Goal: Task Accomplishment & Management: Complete application form

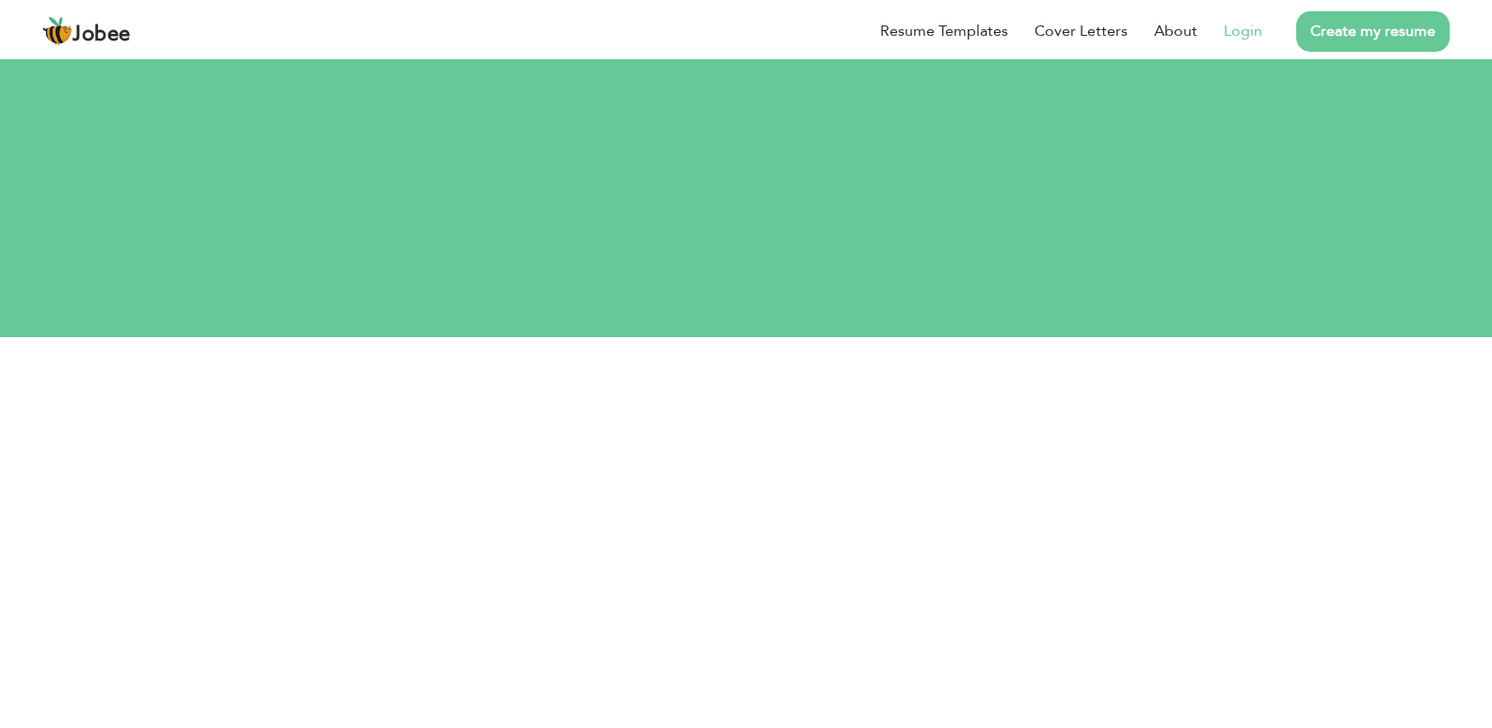
click at [1238, 31] on link "Login" at bounding box center [1243, 31] width 39 height 23
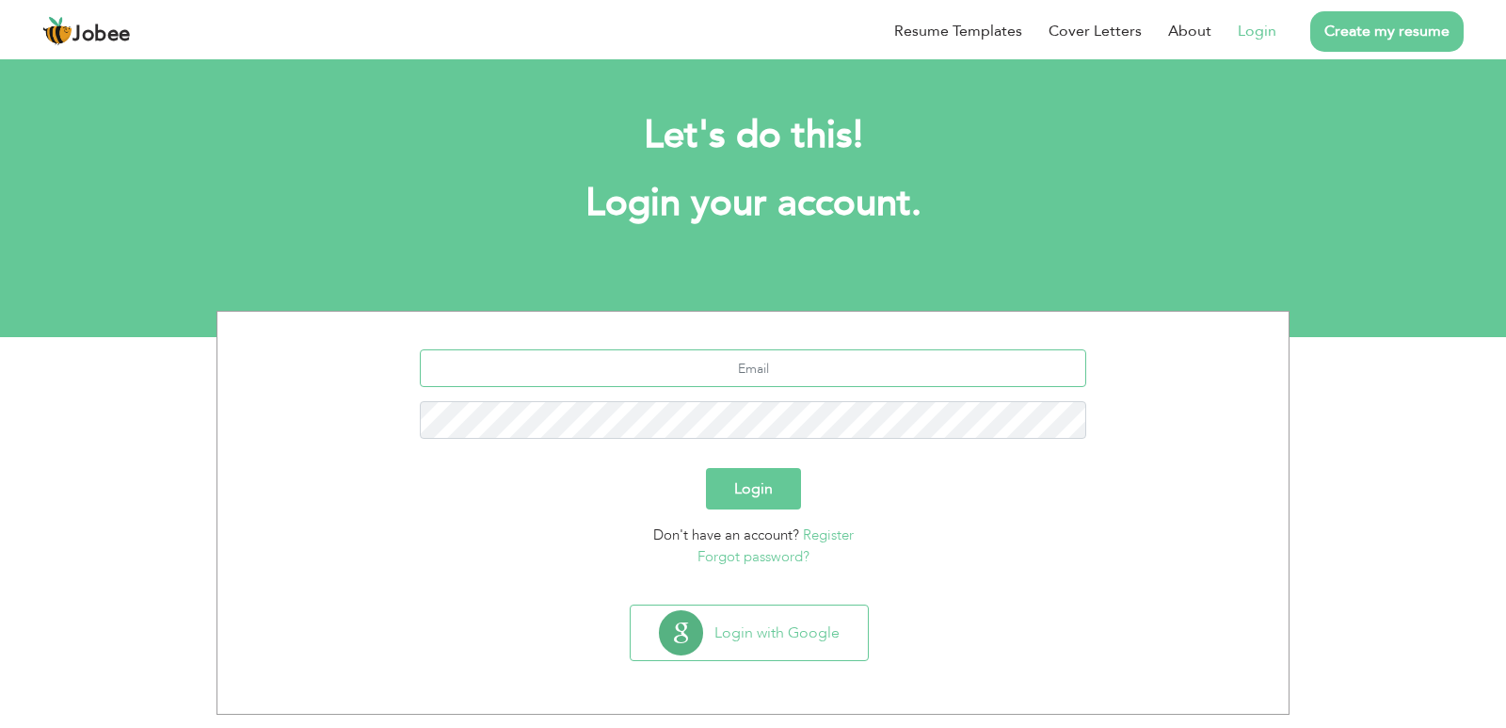
click at [813, 375] on input "text" at bounding box center [753, 368] width 667 height 38
type input "raoubaid56@gmail.com"
click at [757, 491] on button "Login" at bounding box center [753, 488] width 95 height 41
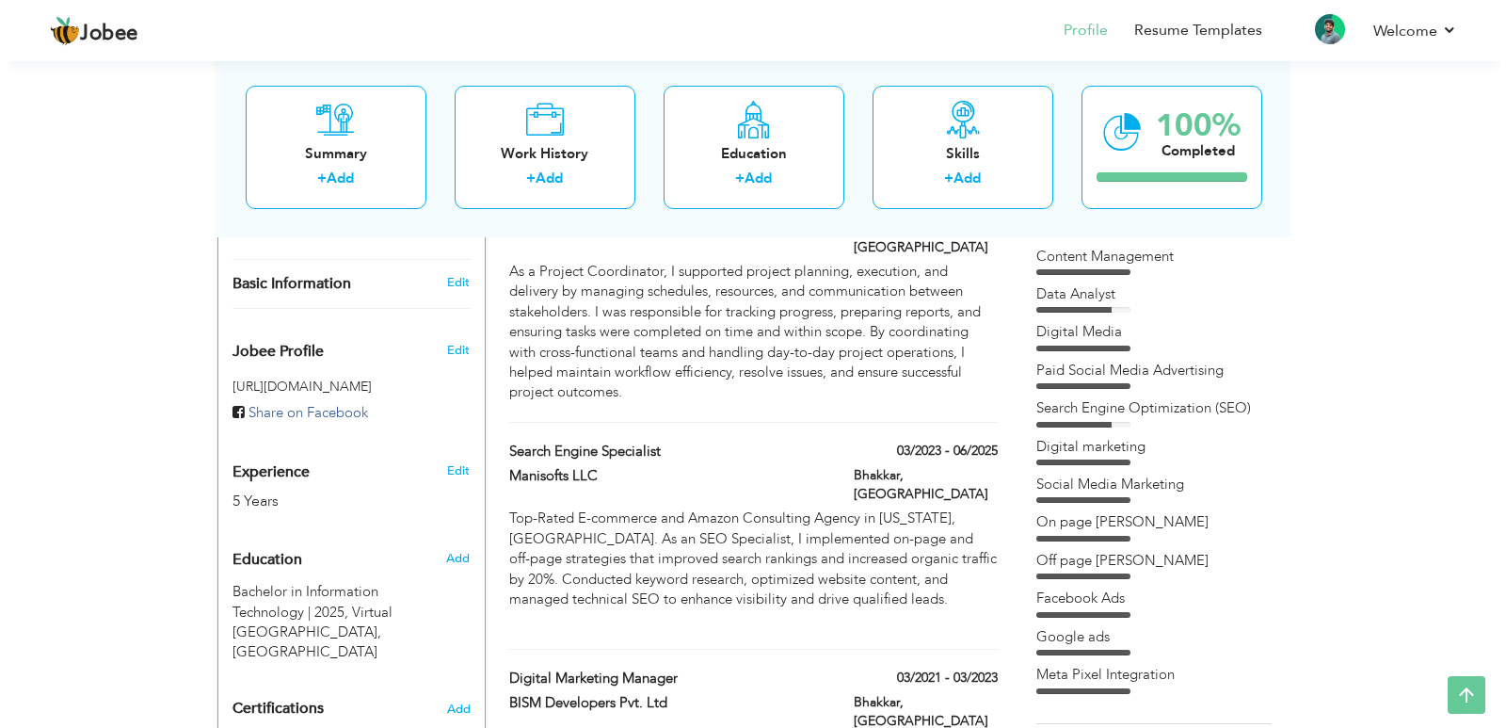
scroll to position [390, 0]
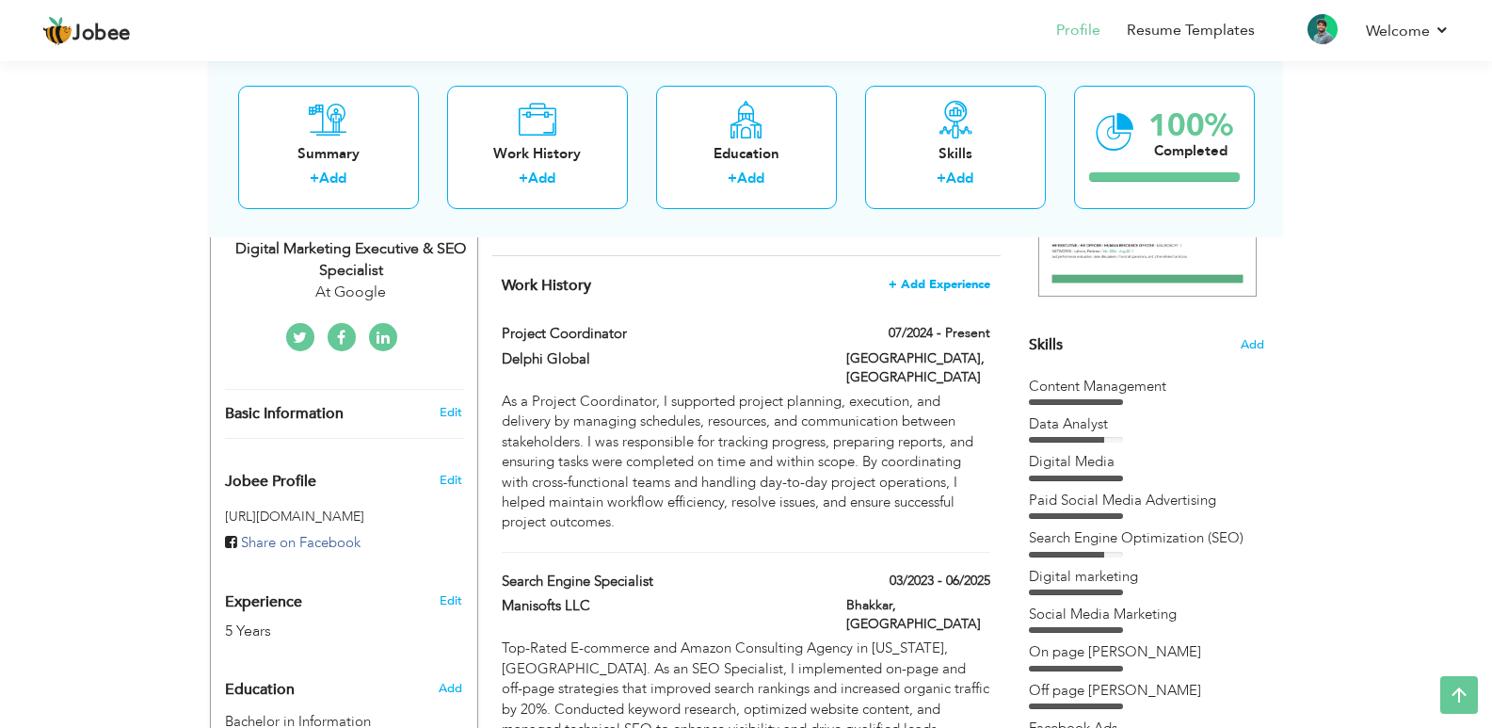
click at [923, 291] on span "+ Add Experience" at bounding box center [940, 284] width 102 height 13
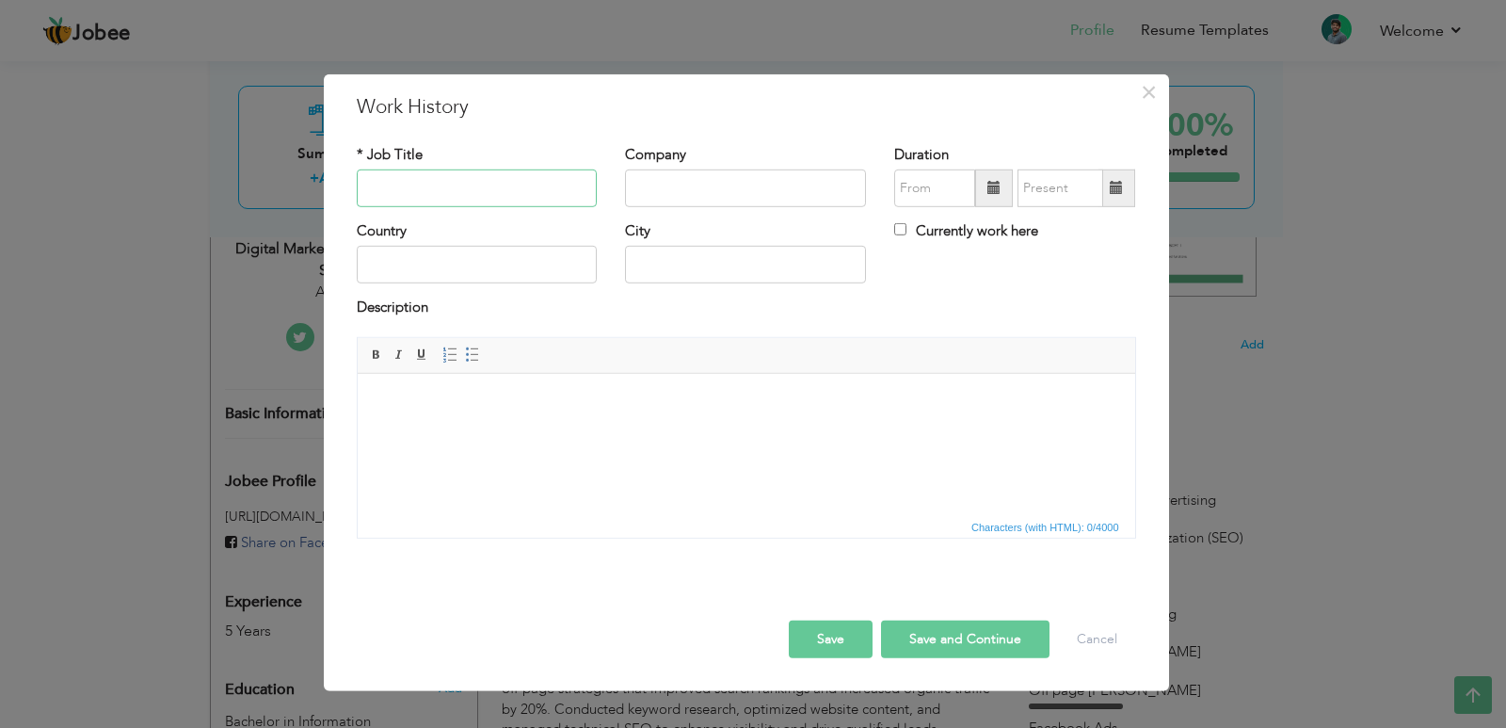
click at [517, 185] on input "text" at bounding box center [477, 188] width 241 height 38
type input "Social Media Marketing Manager"
click at [709, 176] on input "text" at bounding box center [745, 188] width 241 height 38
type input "Rahat Associates"
click at [541, 270] on input "text" at bounding box center [477, 265] width 241 height 38
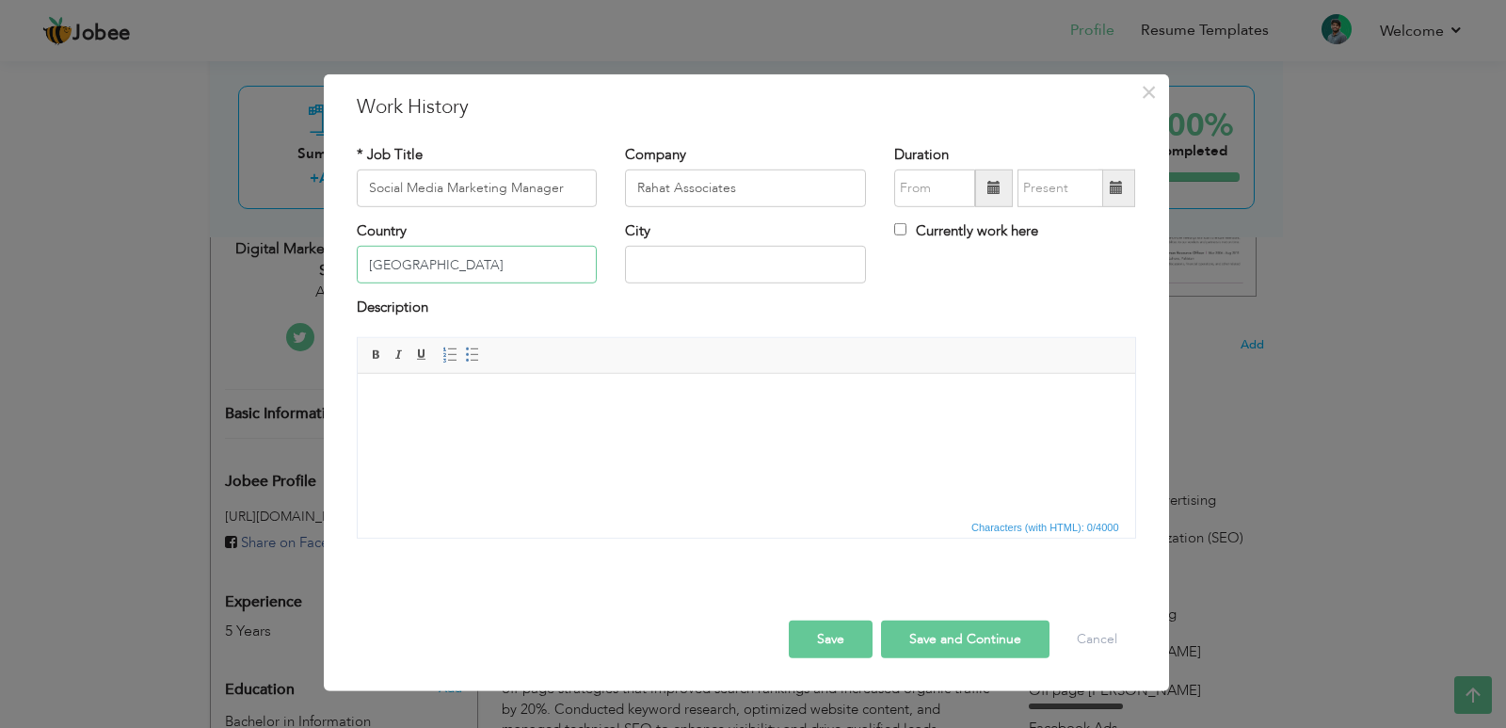
type input "[GEOGRAPHIC_DATA]"
click at [666, 262] on input "text" at bounding box center [745, 265] width 241 height 38
type input "B"
type input "Islamabad"
click at [529, 397] on body at bounding box center [746, 402] width 740 height 20
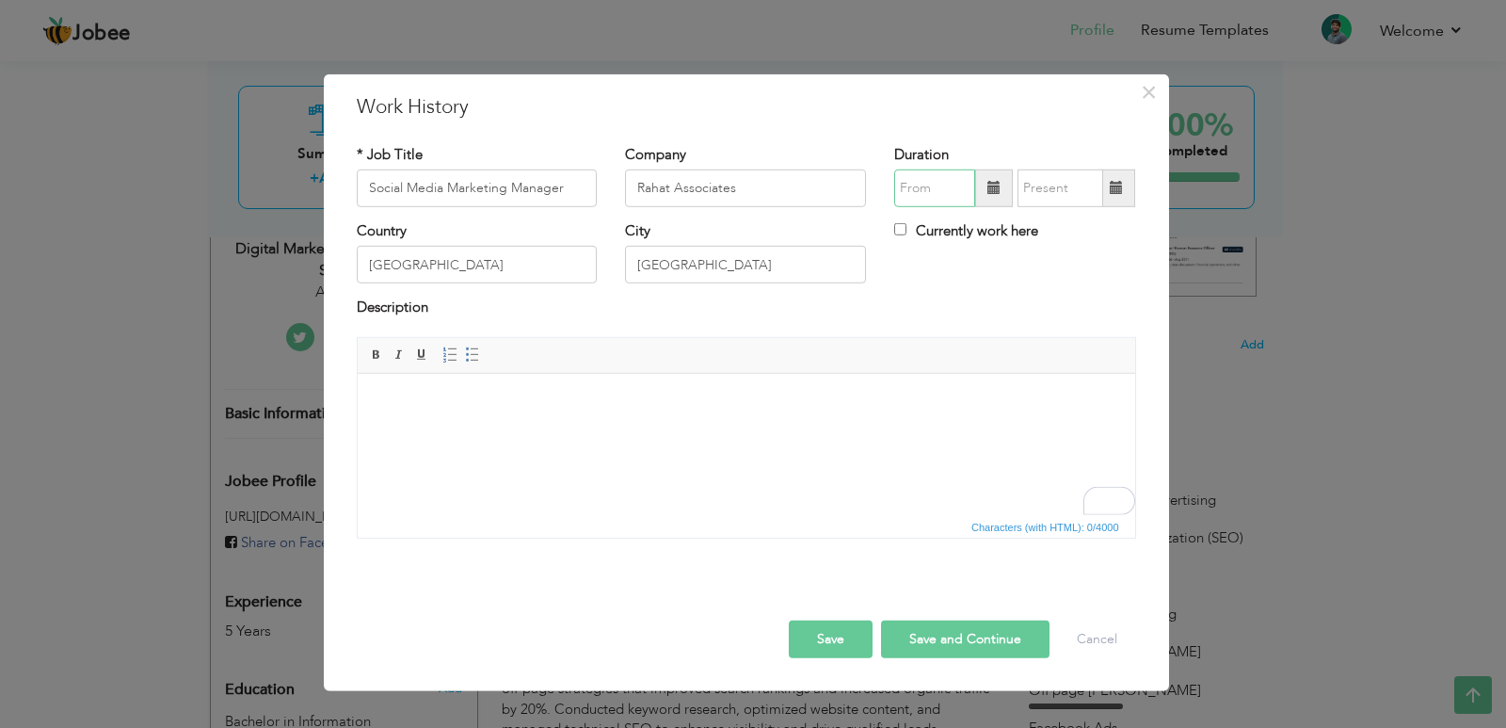
type input "09/2025"
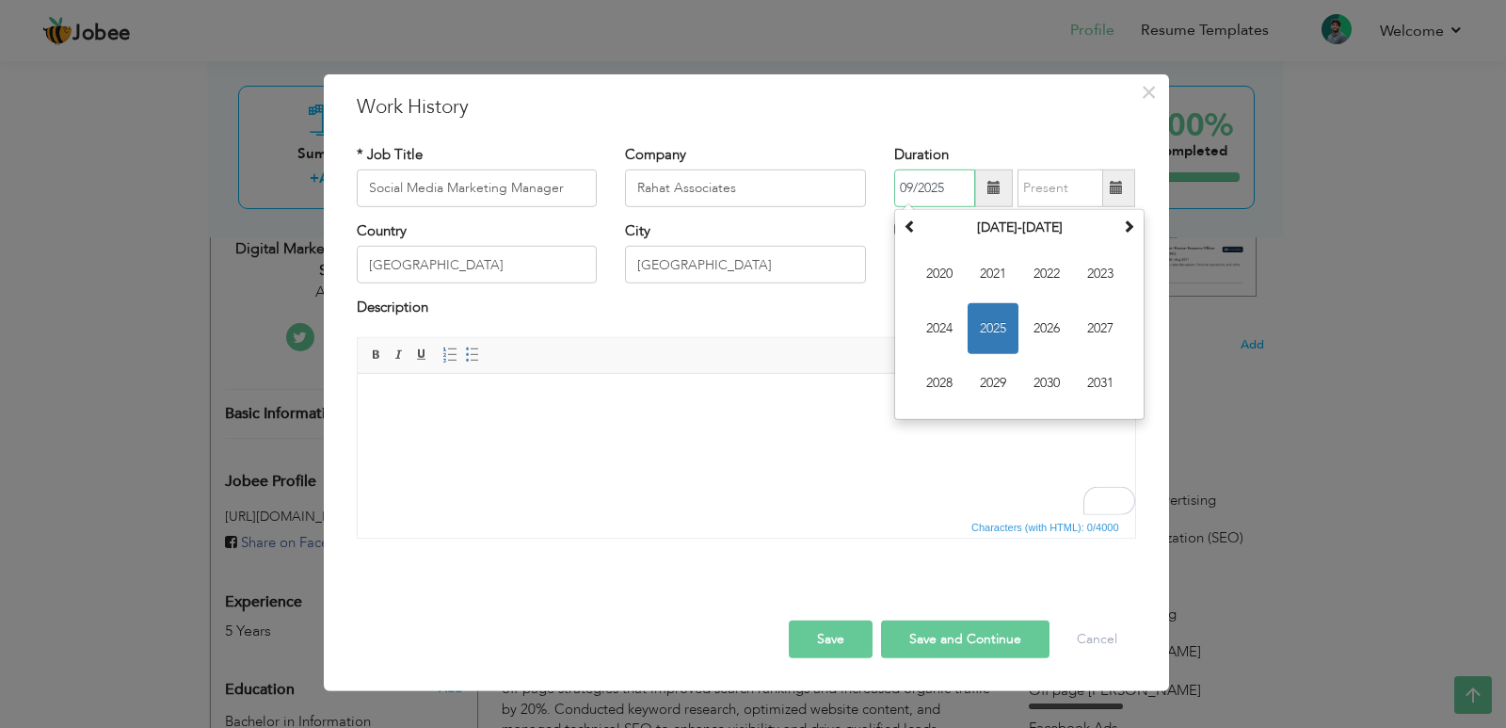
click at [942, 192] on input "09/2025" at bounding box center [934, 188] width 81 height 38
click at [578, 430] on html at bounding box center [746, 401] width 778 height 57
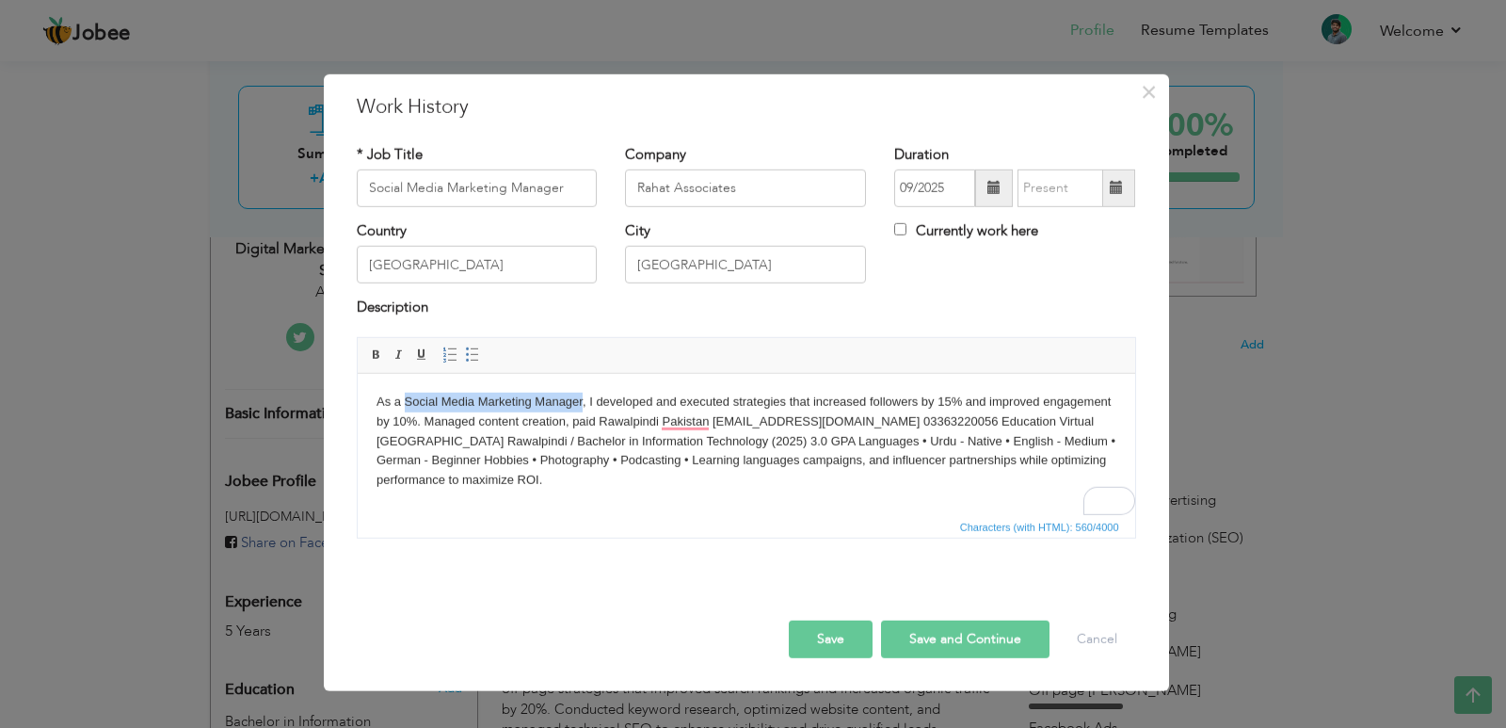
drag, startPoint x: 404, startPoint y: 400, endPoint x: 582, endPoint y: 399, distance: 177.9
click at [582, 399] on body "As a Social Media Marketing Manager, I developed and executed strategies that i…" at bounding box center [746, 441] width 740 height 98
click at [376, 356] on span at bounding box center [376, 354] width 15 height 15
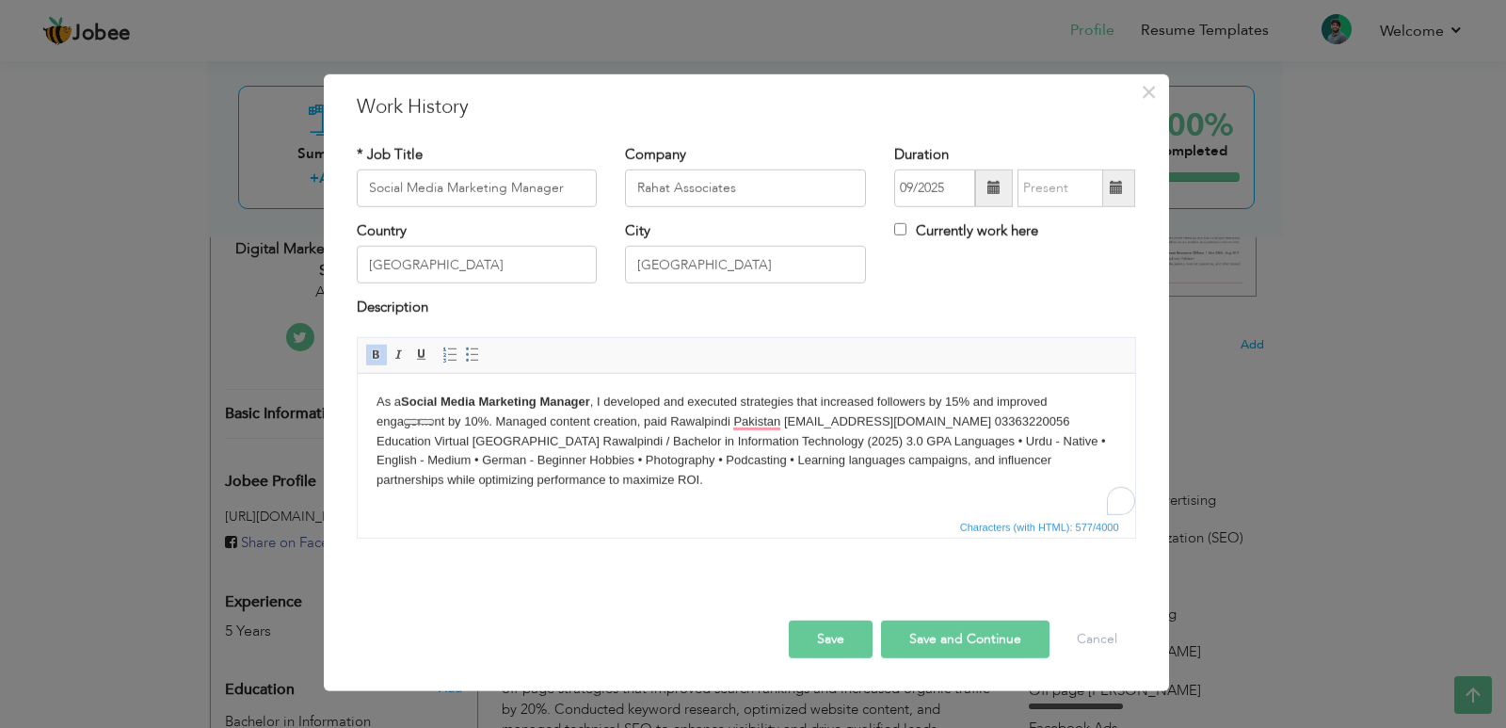
click at [594, 482] on body "As a Social Media Marketing Manager , I developed and executed strategies that …" at bounding box center [746, 441] width 740 height 98
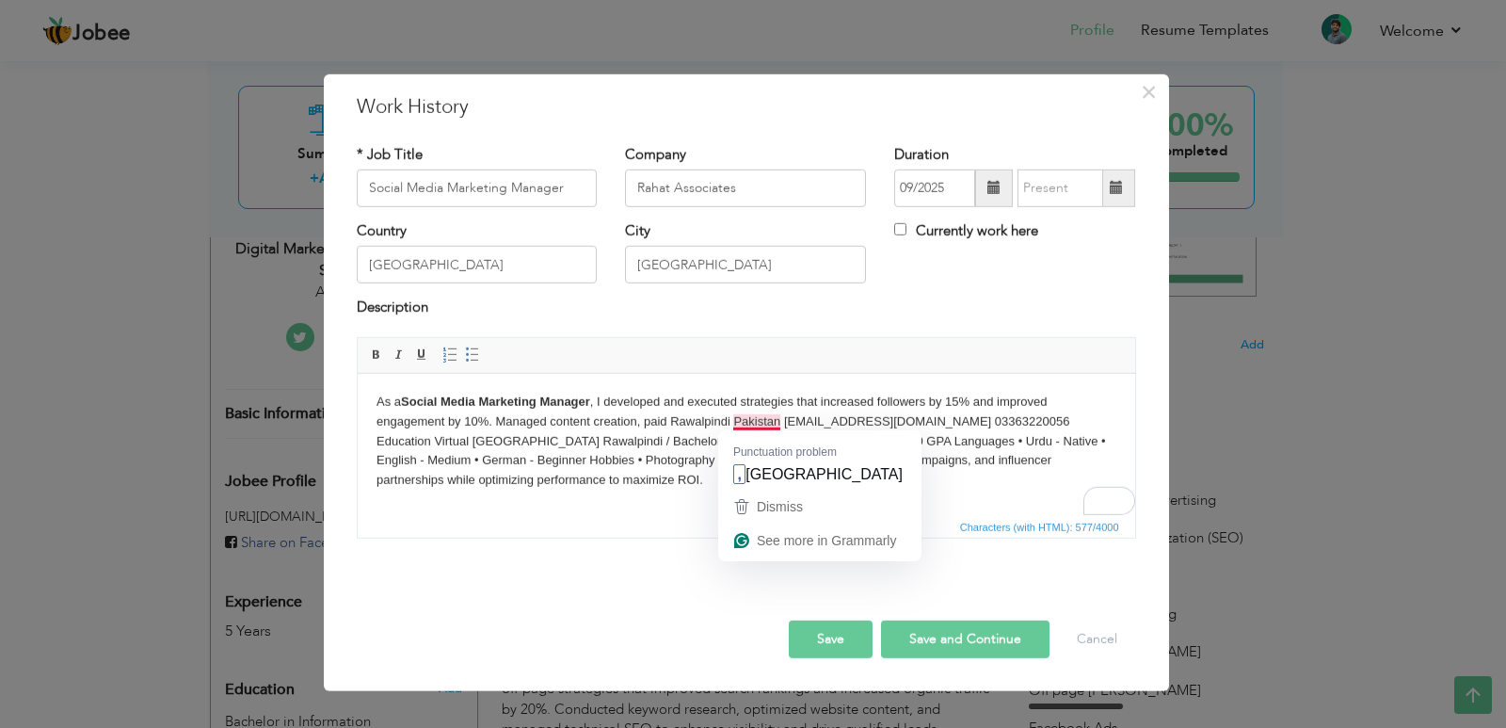
click at [552, 497] on html "As a Social Media Marketing Manager , I developed and executed strategies that …" at bounding box center [746, 441] width 778 height 136
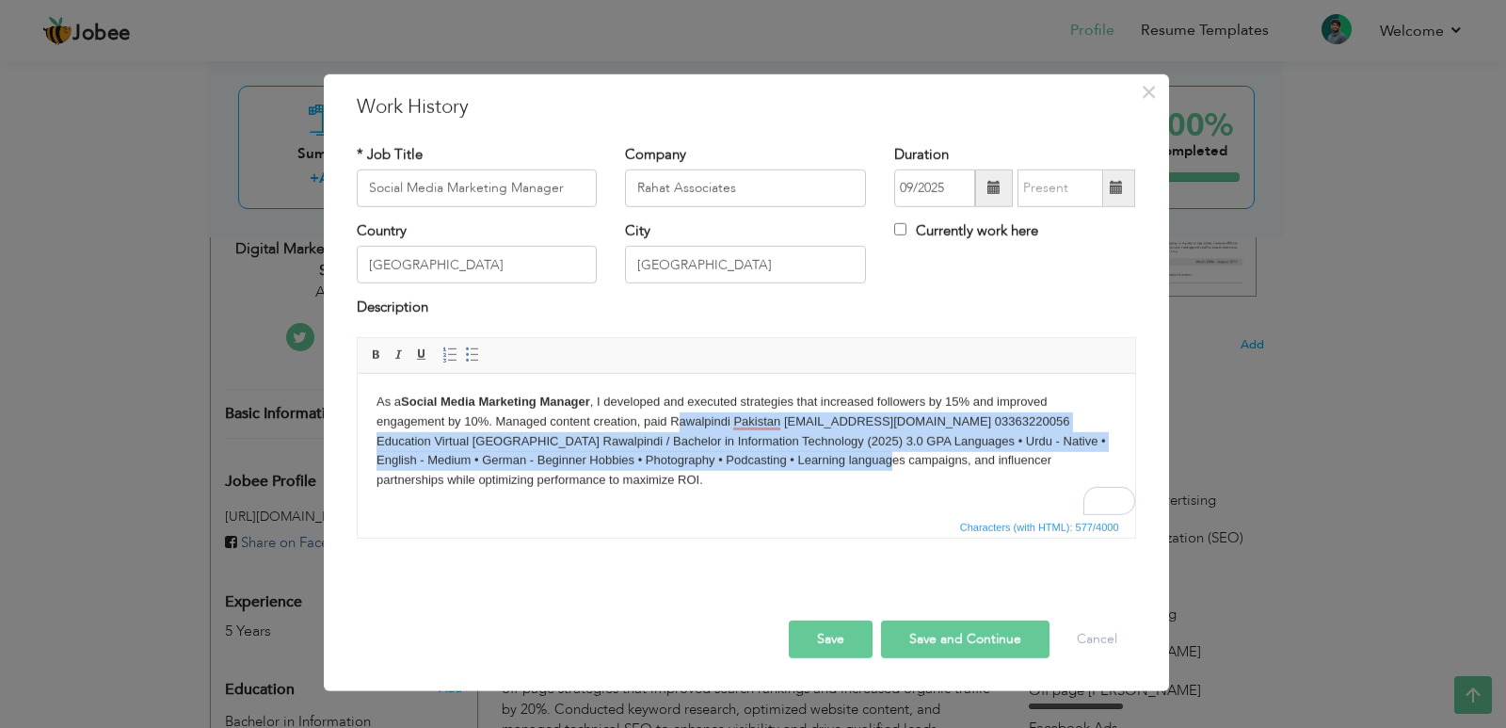
drag, startPoint x: 675, startPoint y: 419, endPoint x: 800, endPoint y: 461, distance: 132.2
click at [800, 461] on body "As a Social Media Marketing Manager , I developed and executed strategies that …" at bounding box center [746, 441] width 740 height 98
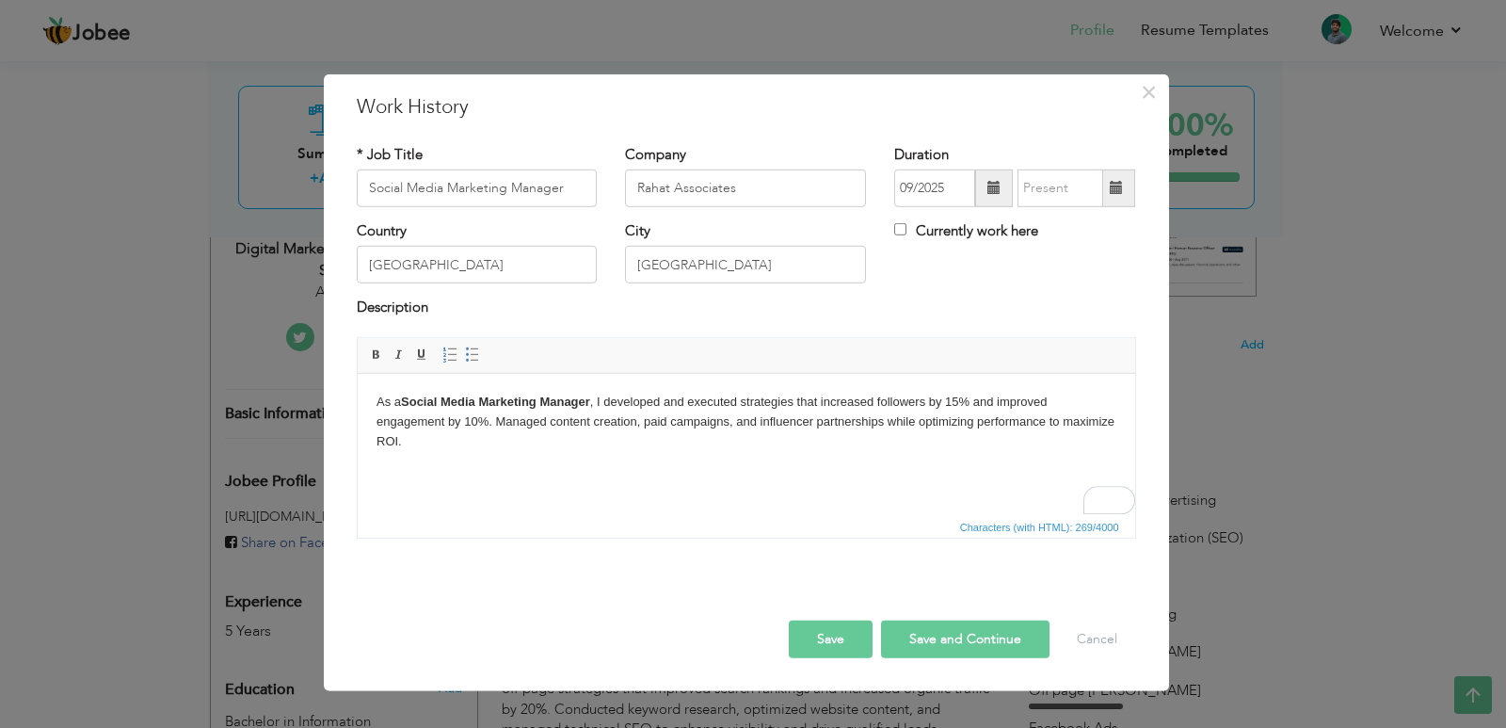
click at [420, 441] on body "As a Social Media Marketing Manager , I developed and executed strategies that …" at bounding box center [746, 421] width 740 height 58
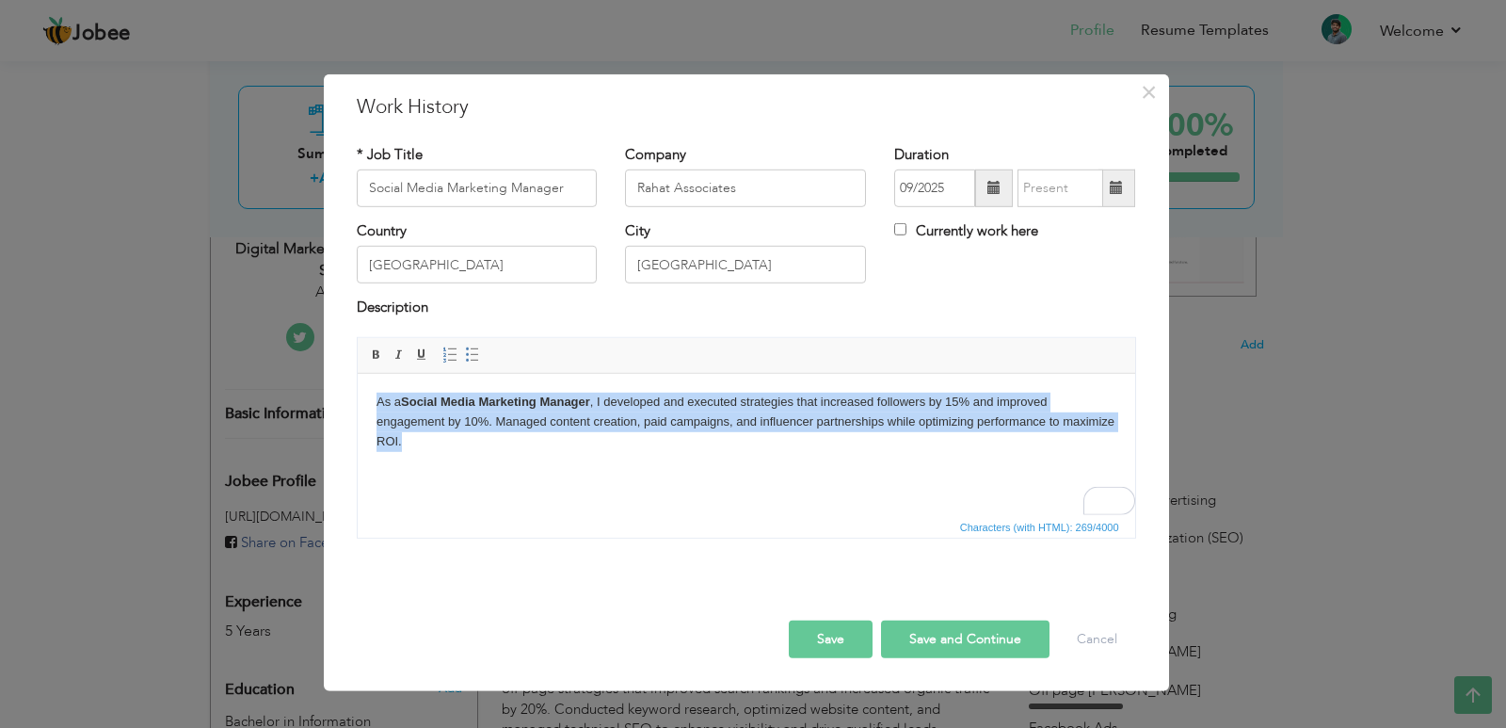
drag, startPoint x: 401, startPoint y: 440, endPoint x: 372, endPoint y: 406, distance: 44.7
click at [372, 406] on html "As a Social Media Marketing Manager , I developed and executed strategies that …" at bounding box center [746, 421] width 778 height 96
copy body "As a Social Media Marketing Manager , I developed and executed strategies that …"
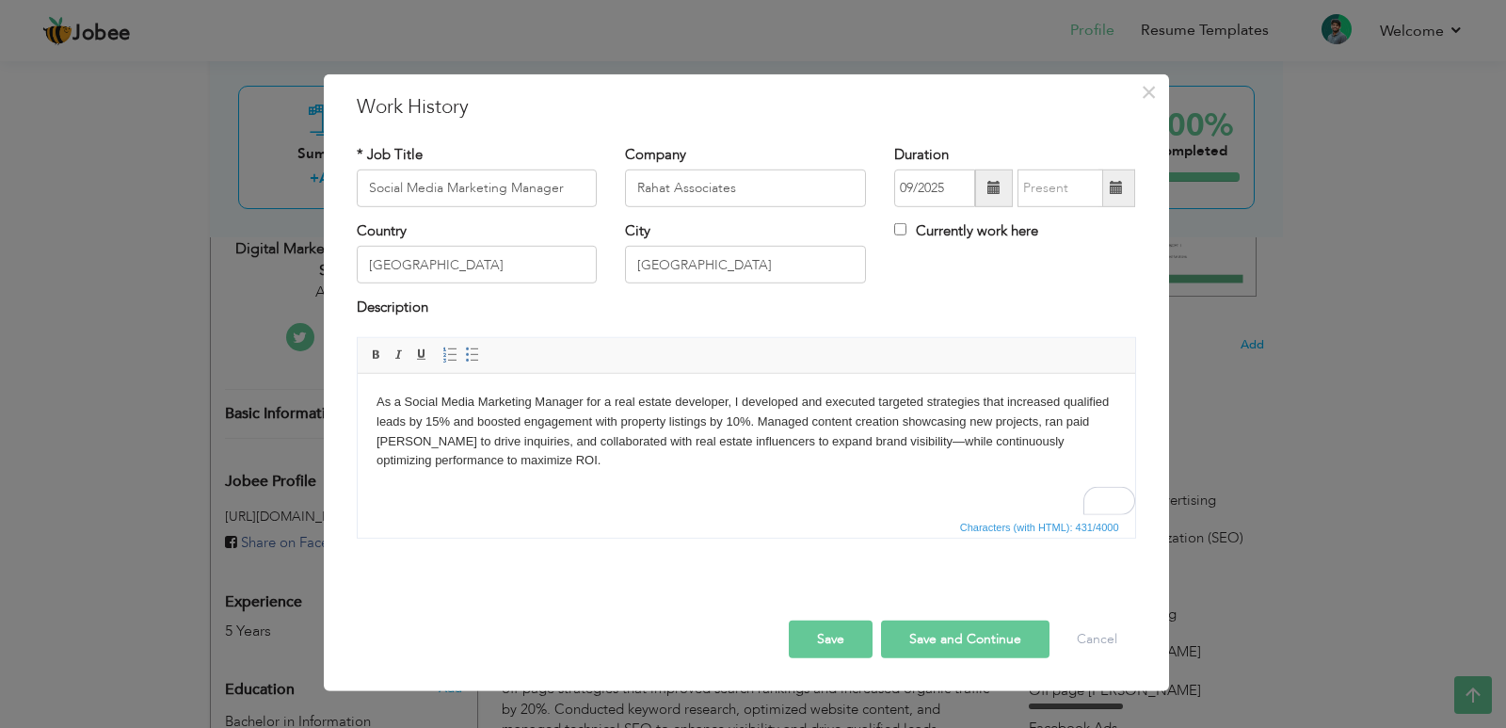
click at [546, 461] on body "As a Social Media Marketing Manager for a real estate developer, I developed an…" at bounding box center [746, 431] width 740 height 78
click at [963, 185] on input "09/2025" at bounding box center [934, 188] width 81 height 38
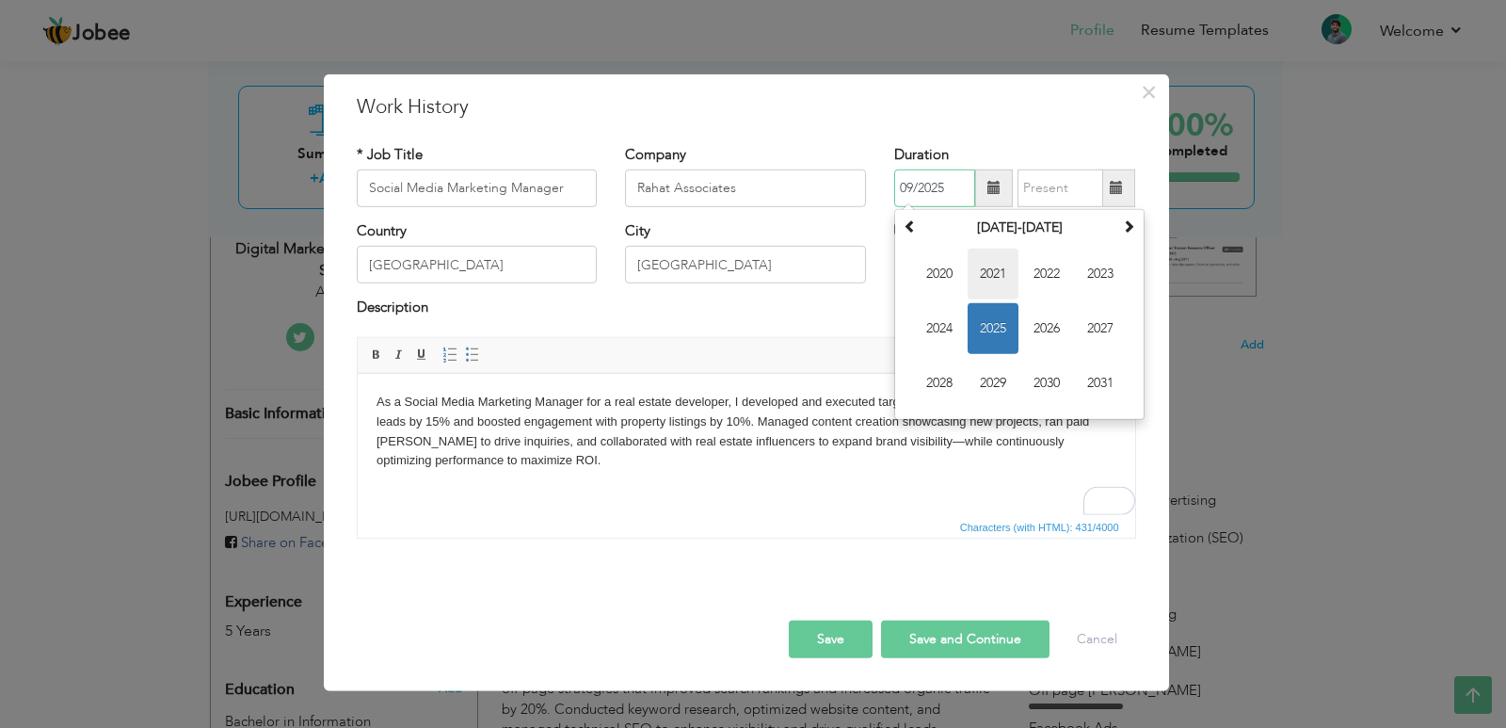
click at [1001, 272] on span "2021" at bounding box center [993, 274] width 51 height 51
click at [991, 340] on span "Jun" at bounding box center [993, 328] width 51 height 51
type input "06/2021"
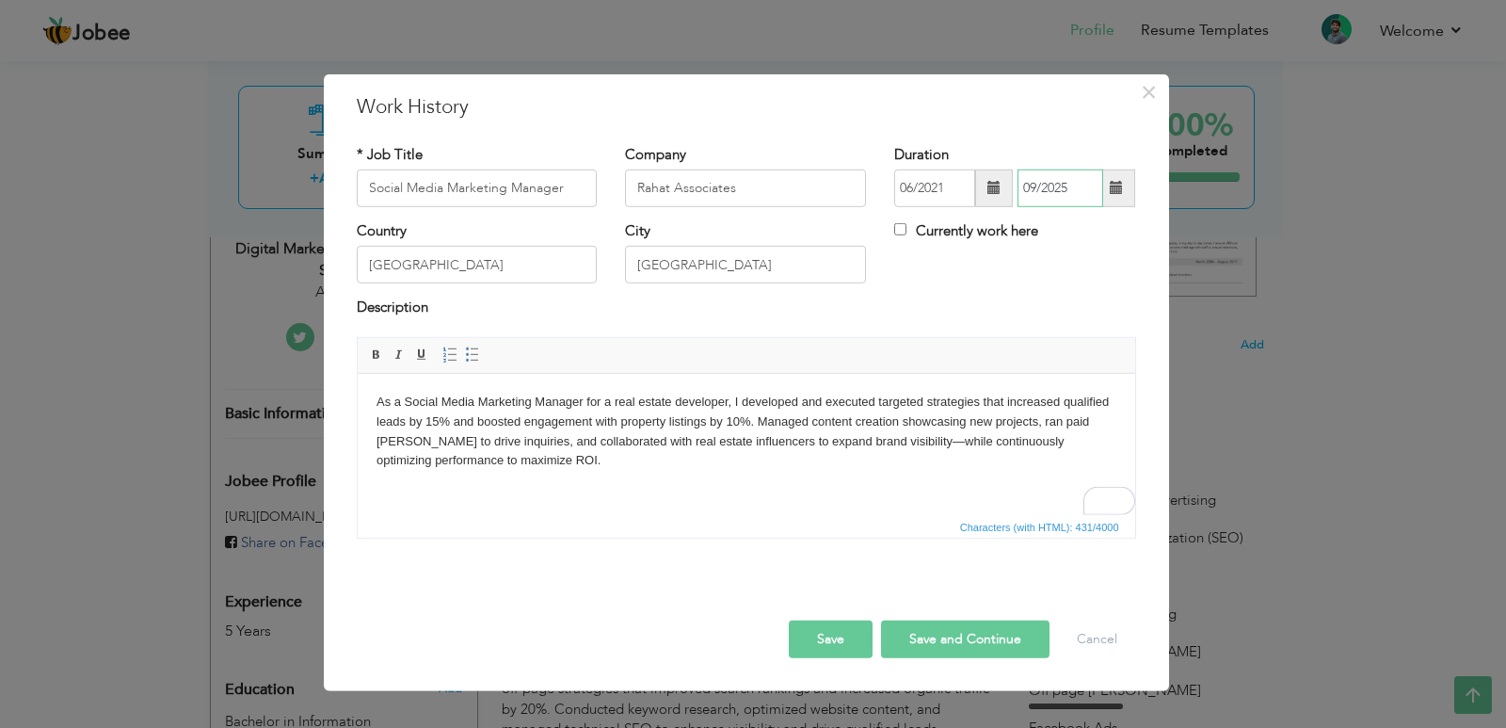
click at [1062, 189] on input "09/2025" at bounding box center [1061, 188] width 86 height 38
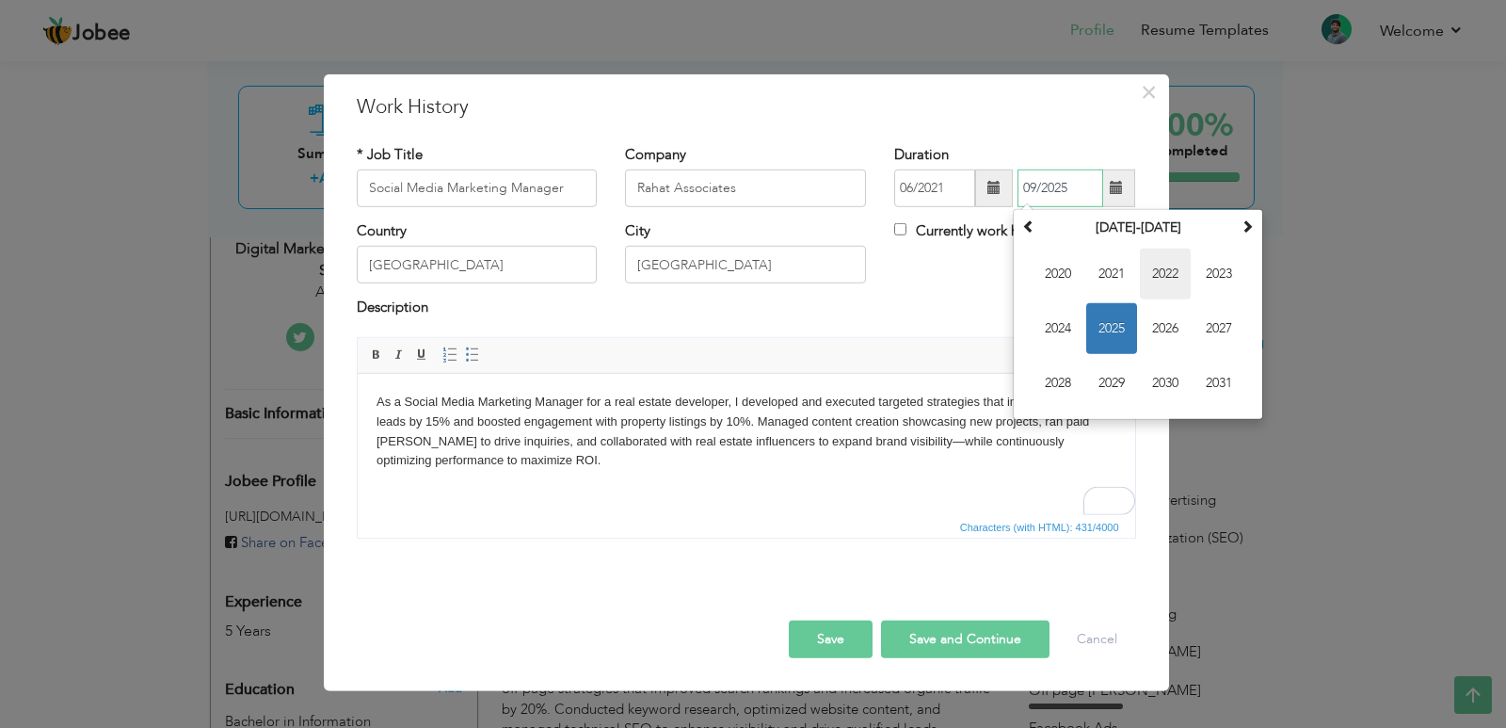
click at [1161, 274] on span "2022" at bounding box center [1165, 274] width 51 height 51
click at [1173, 281] on span "Mar" at bounding box center [1165, 274] width 51 height 51
type input "03/2022"
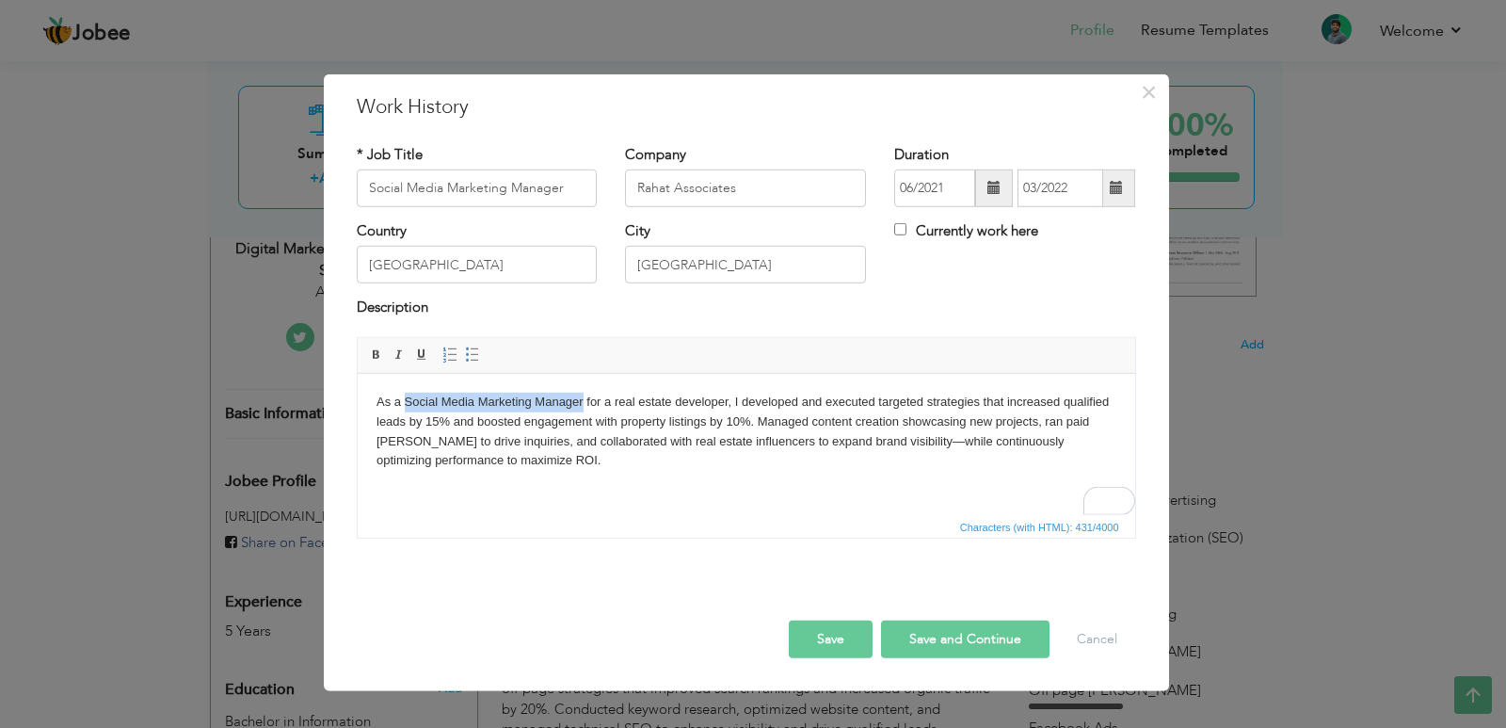
drag, startPoint x: 405, startPoint y: 402, endPoint x: 580, endPoint y: 402, distance: 175.1
click at [580, 402] on body "As a Social Media Marketing Manager for a real estate developer, I developed an…" at bounding box center [746, 431] width 740 height 78
click at [377, 353] on span at bounding box center [376, 354] width 15 height 15
click at [611, 458] on body "As a Social Media Marketing Manager for a real estate developer, I developed an…" at bounding box center [746, 431] width 740 height 78
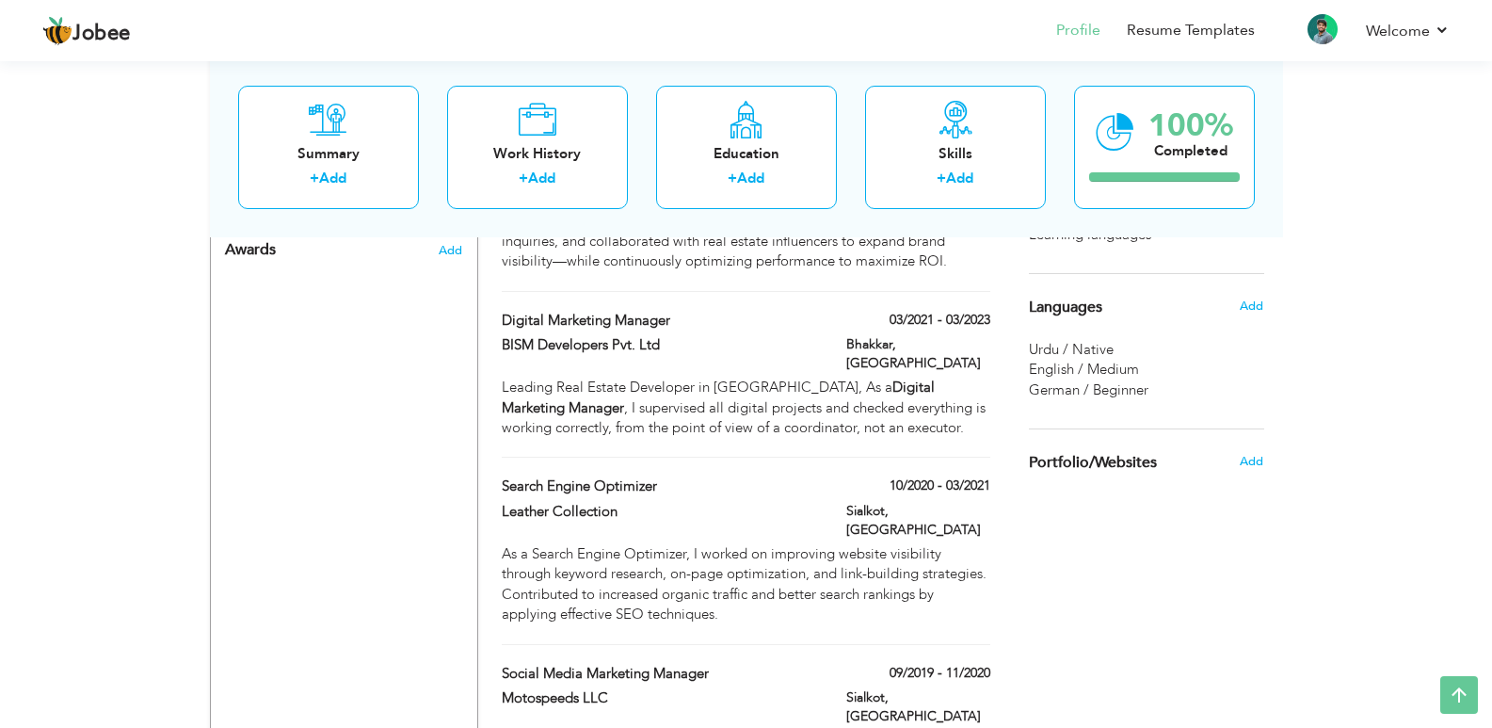
scroll to position [1073, 0]
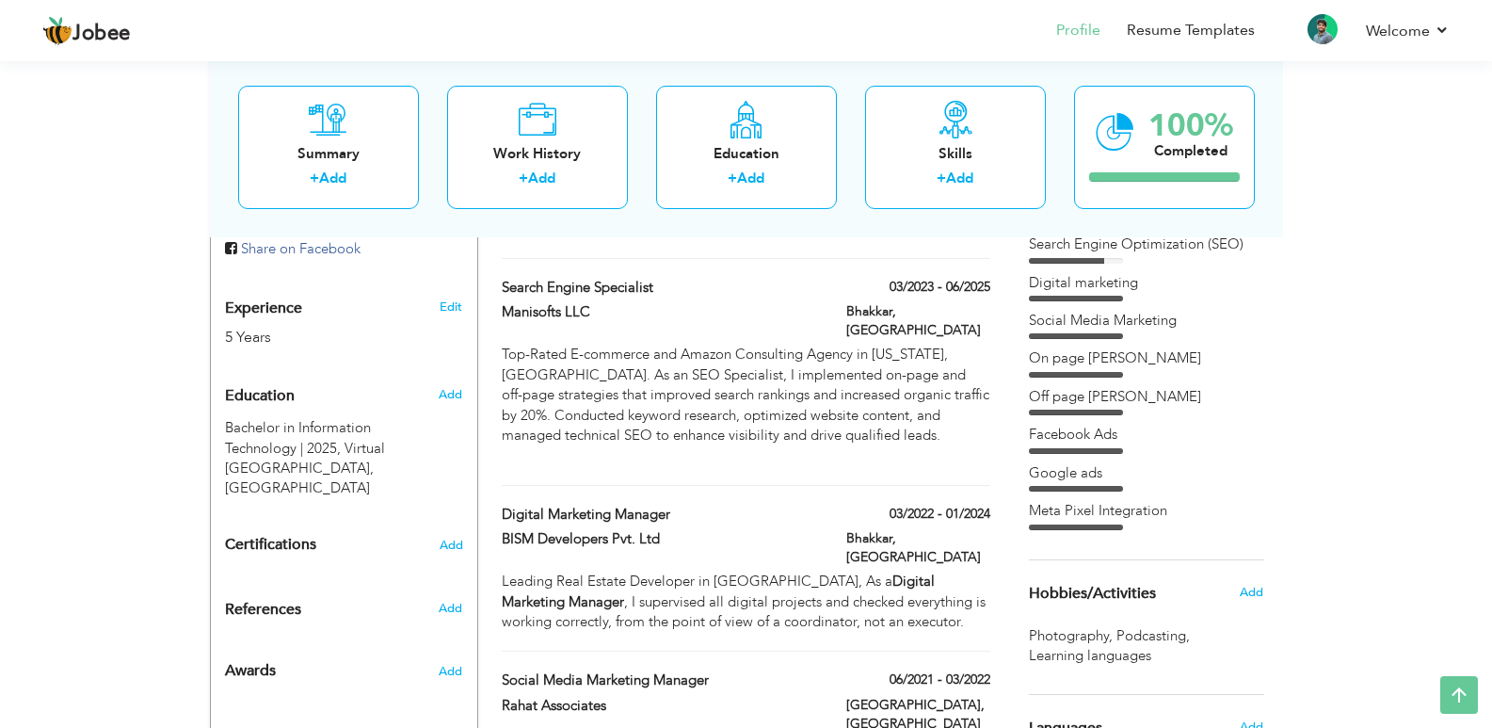
scroll to position [694, 0]
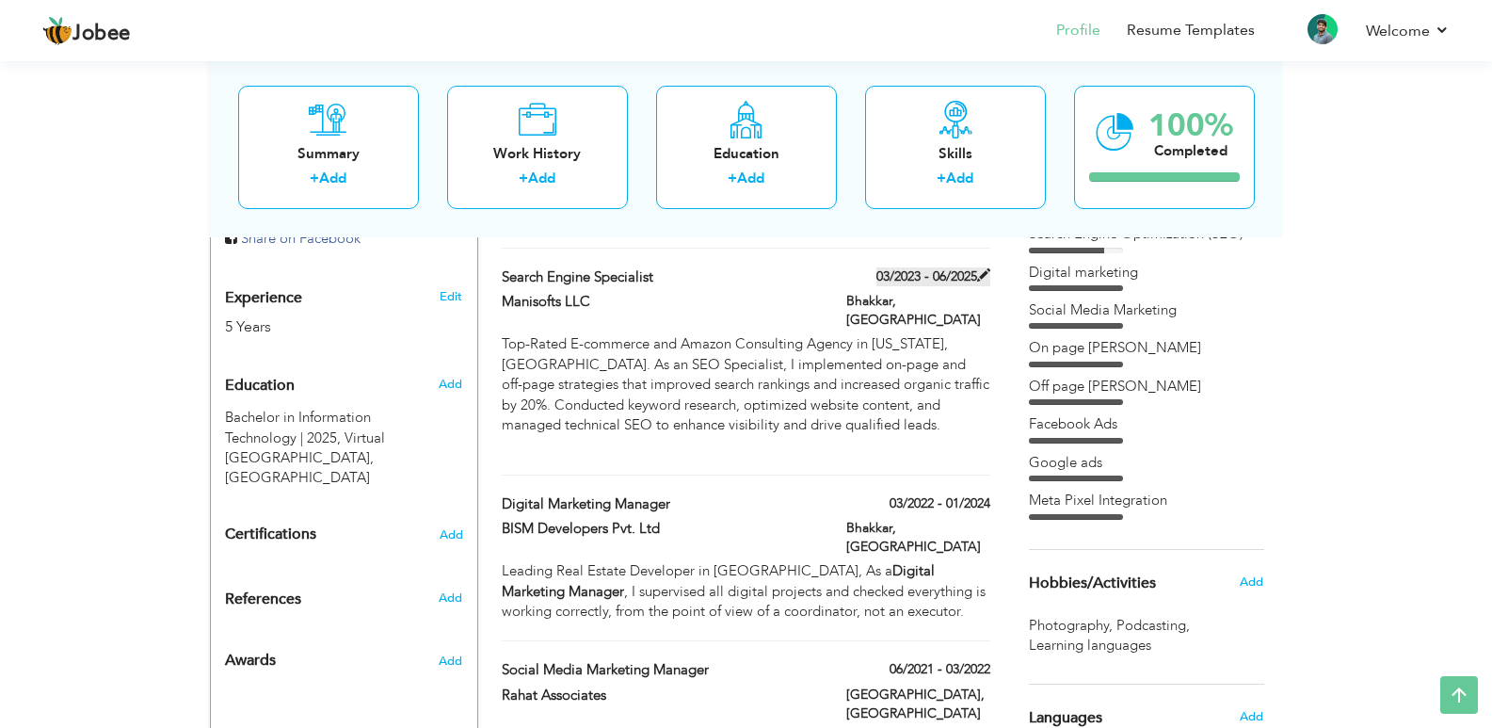
click at [986, 278] on span at bounding box center [983, 274] width 13 height 13
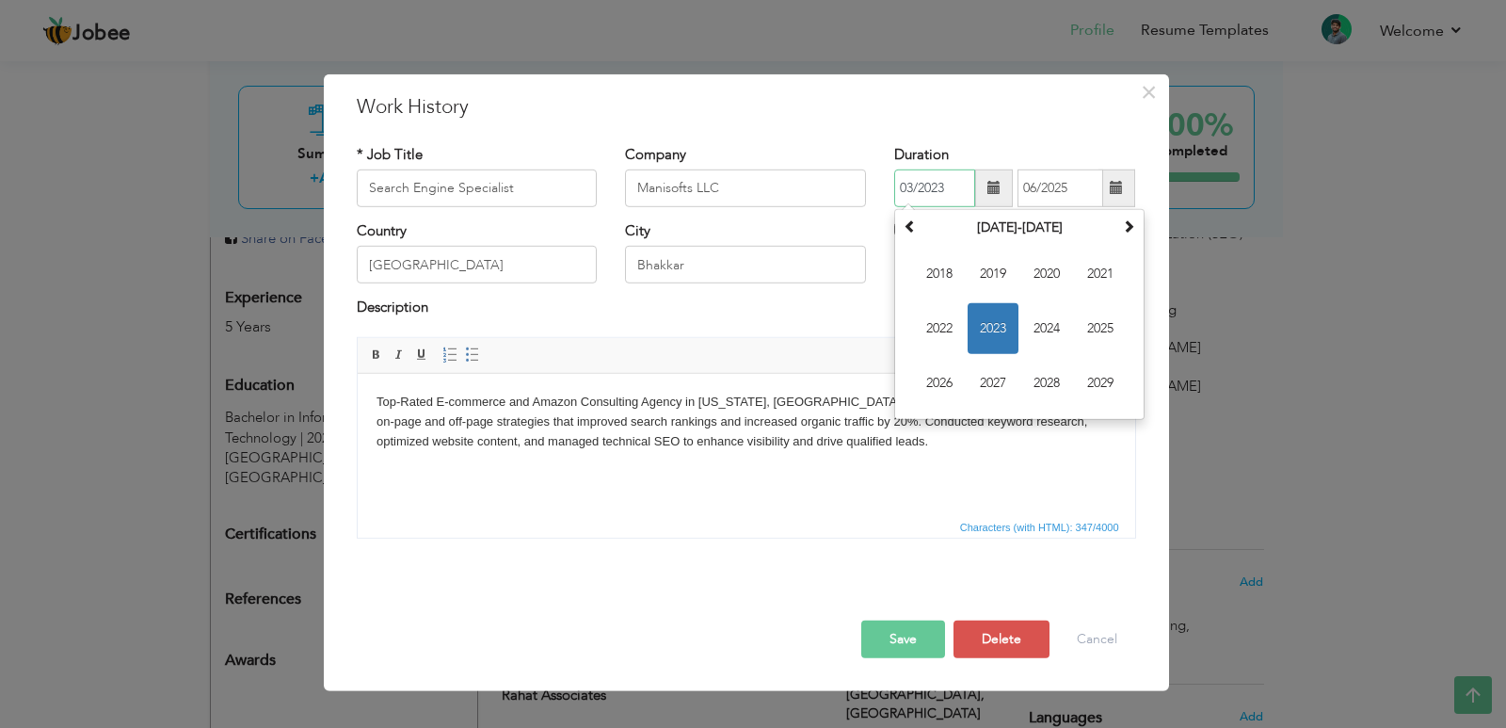
click at [952, 188] on input "03/2023" at bounding box center [934, 188] width 81 height 38
click at [1045, 323] on span "2024" at bounding box center [1046, 328] width 51 height 51
click at [951, 272] on span "Jan" at bounding box center [939, 274] width 51 height 51
type input "01/2024"
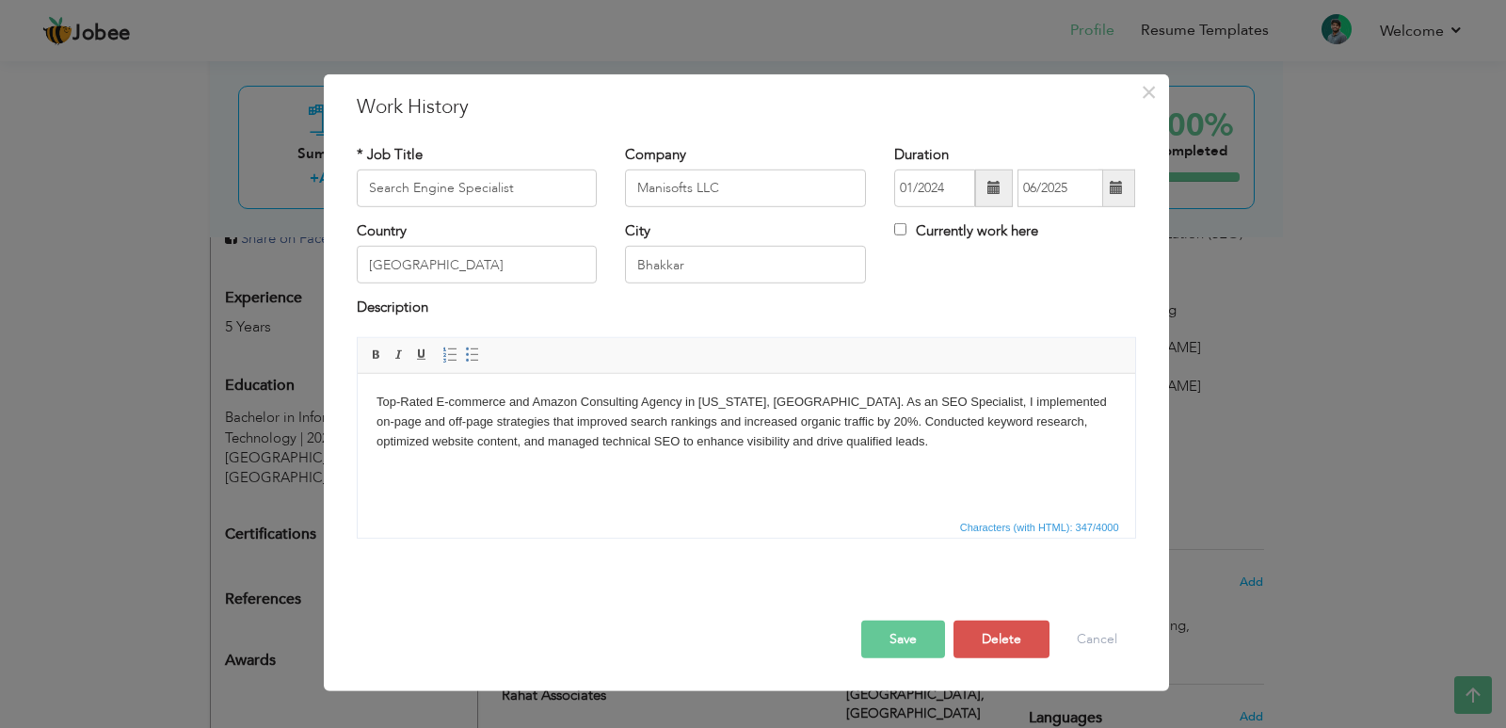
click at [892, 641] on button "Save" at bounding box center [903, 639] width 84 height 38
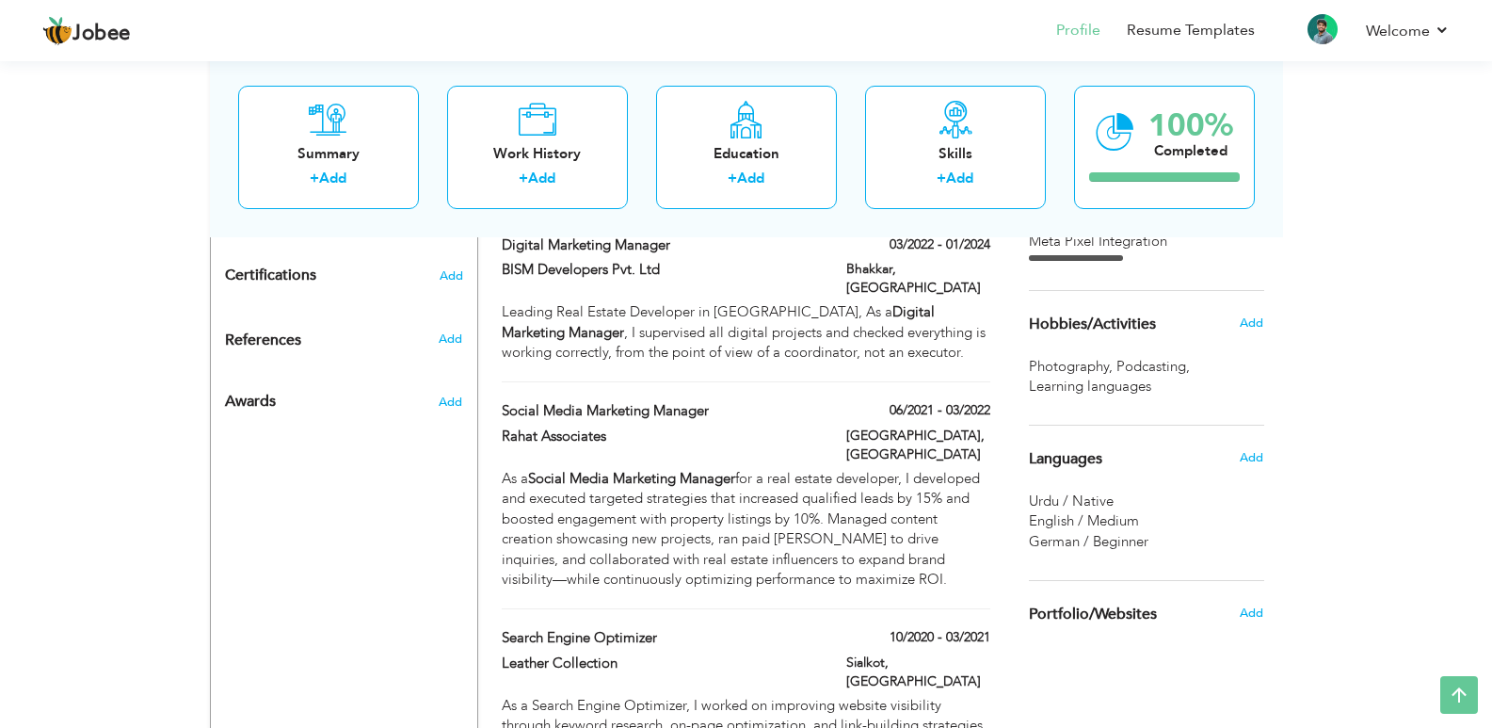
scroll to position [1080, 0]
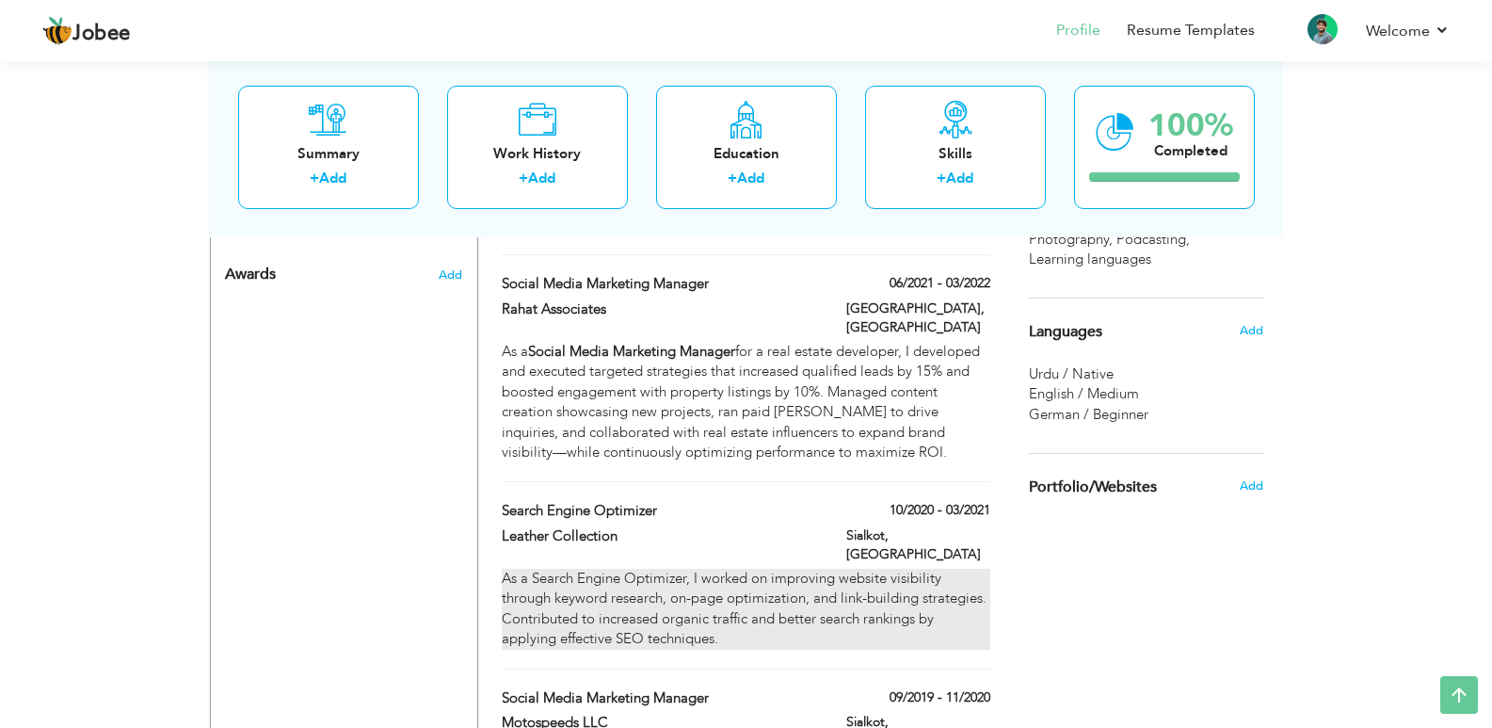
click at [875, 569] on div "As a Search Engine Optimizer, I worked on improving website visibility through …" at bounding box center [746, 609] width 488 height 81
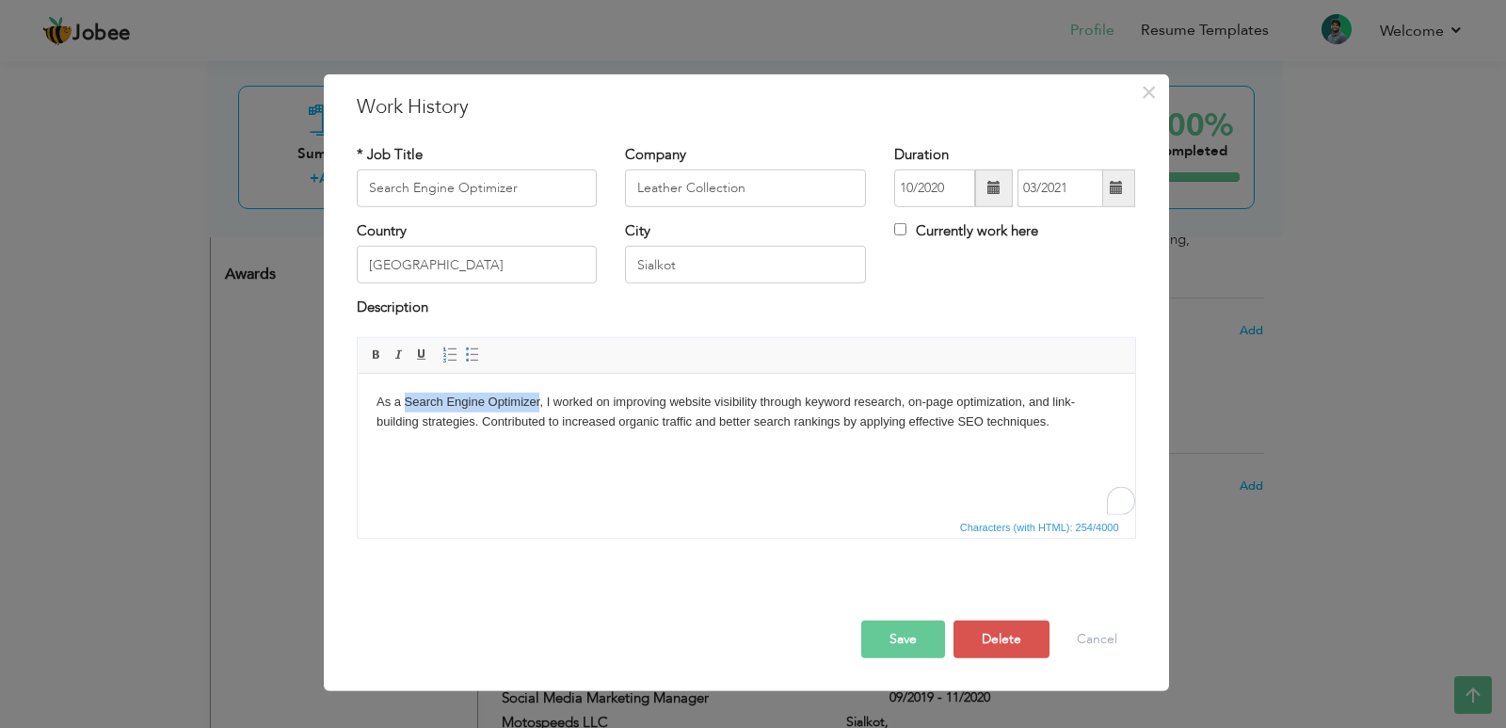
drag, startPoint x: 403, startPoint y: 399, endPoint x: 538, endPoint y: 399, distance: 135.6
click at [538, 399] on body "As a Search Engine Optimizer, I worked on improving website visibility through …" at bounding box center [746, 412] width 740 height 40
click at [378, 347] on span at bounding box center [376, 354] width 15 height 15
click at [1068, 426] on body "As a Search Engine Optimizer , I worked on improving website visibility through…" at bounding box center [746, 412] width 740 height 40
click at [911, 631] on button "Save" at bounding box center [903, 639] width 84 height 38
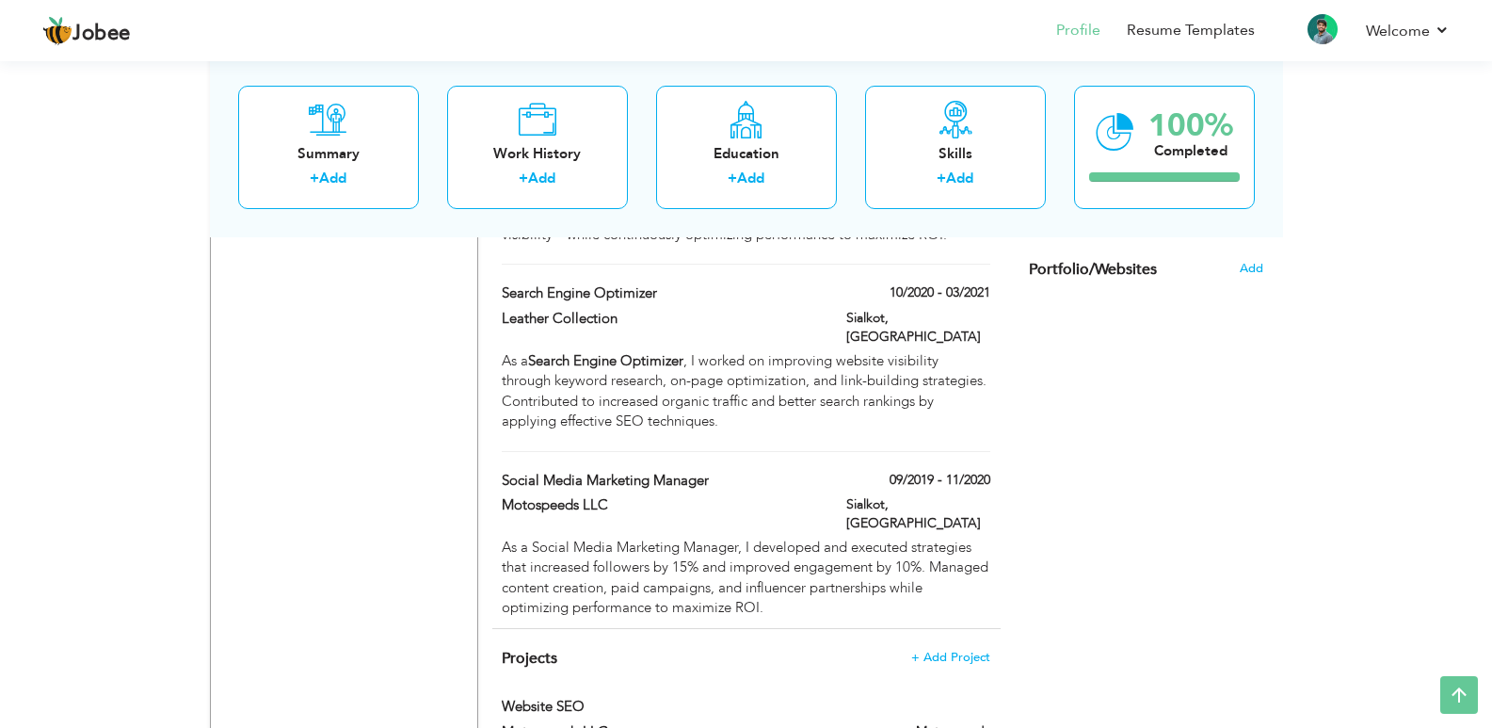
scroll to position [1293, 0]
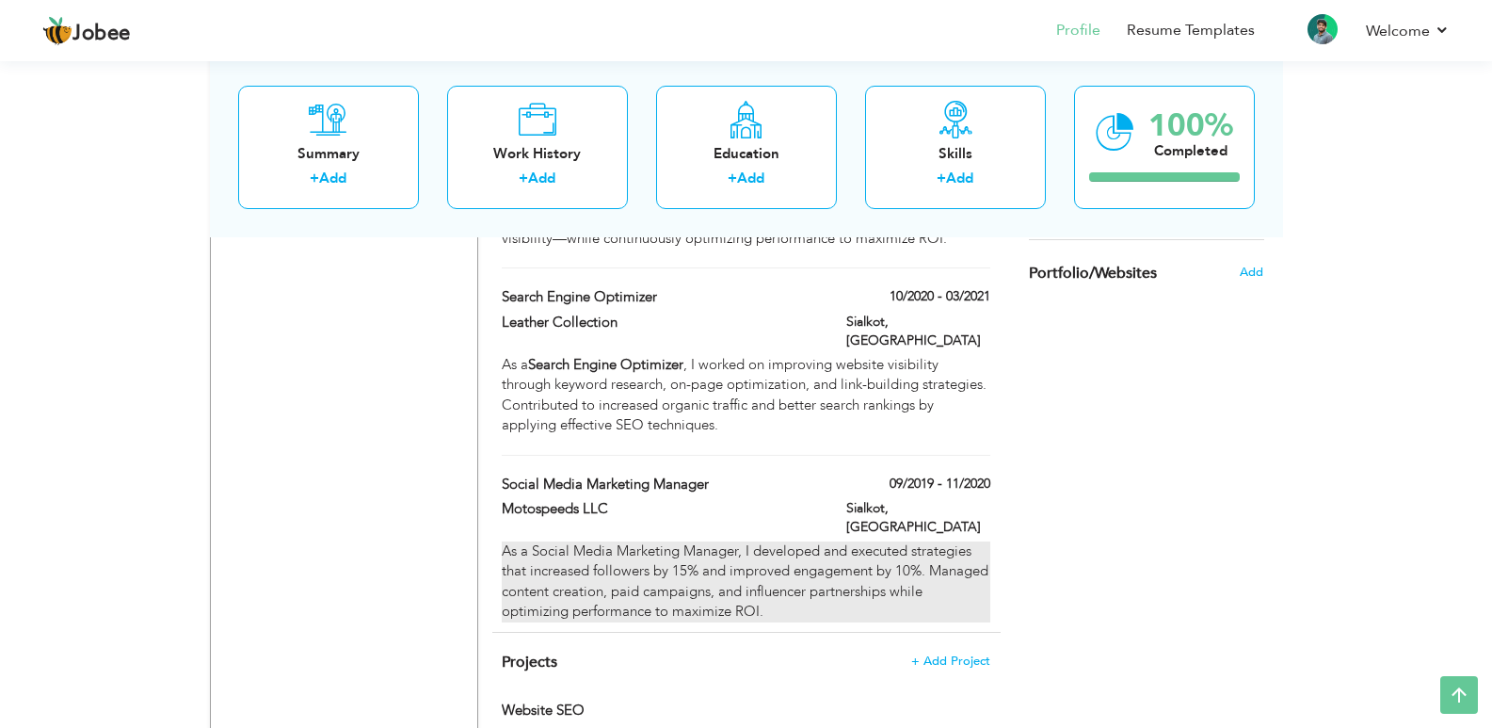
click at [895, 541] on div "As a Social Media Marketing Manager, I developed and executed strategies that i…" at bounding box center [746, 581] width 488 height 81
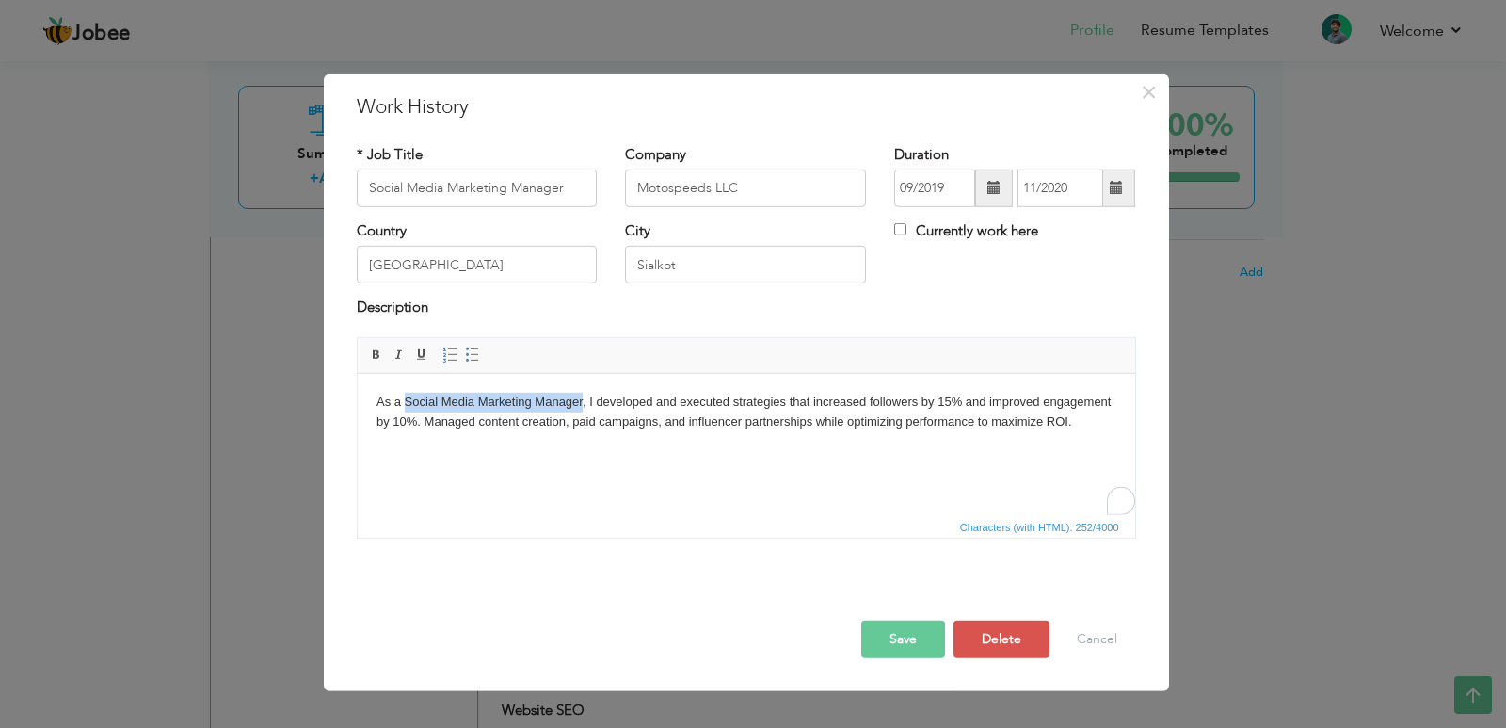
drag, startPoint x: 404, startPoint y: 402, endPoint x: 582, endPoint y: 396, distance: 178.0
click at [582, 396] on body "As a Social Media Marketing Manager, I developed and executed strategies that i…" at bounding box center [746, 412] width 740 height 40
click at [374, 351] on span at bounding box center [376, 354] width 15 height 15
click at [875, 460] on html "As a Social Media Marketing Manager , I developed and executed strategies that …" at bounding box center [746, 421] width 778 height 96
click at [892, 642] on button "Save" at bounding box center [903, 639] width 84 height 38
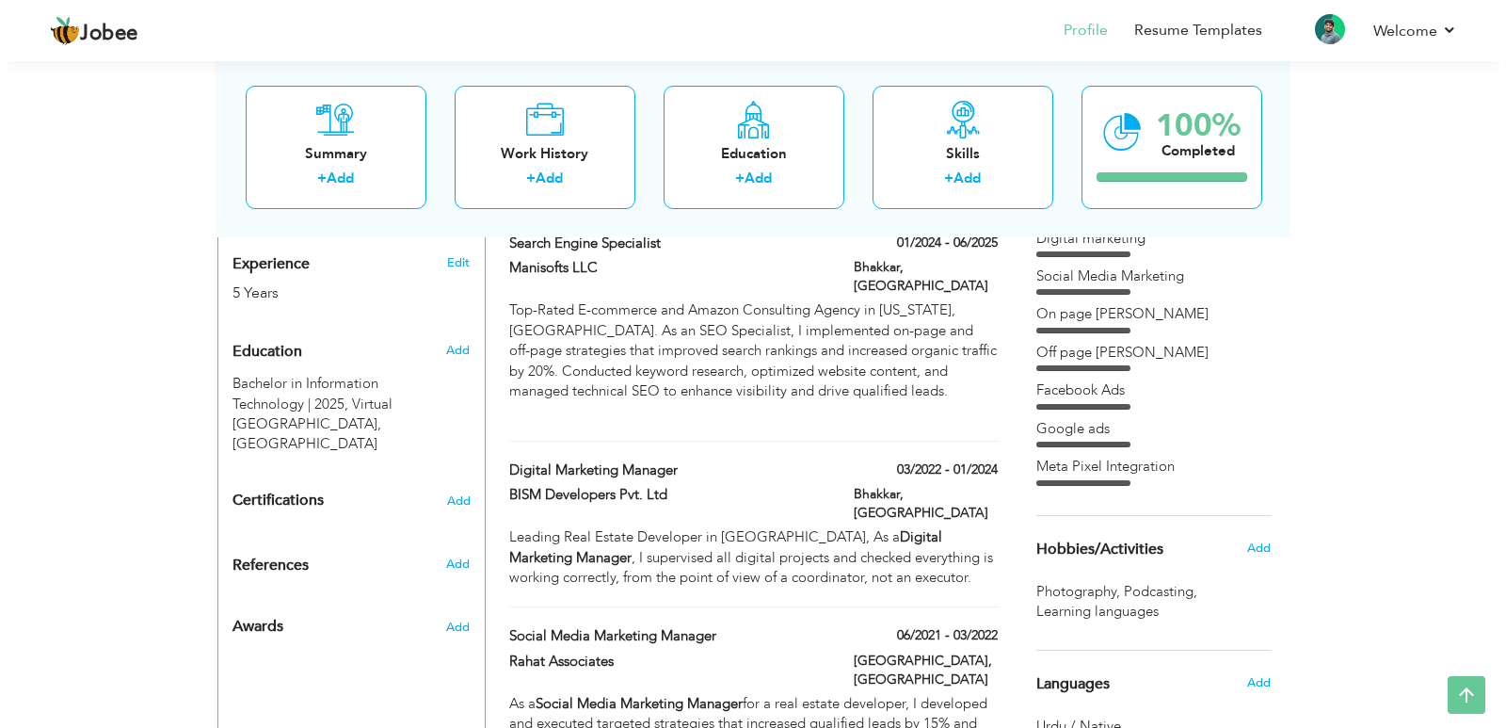
scroll to position [728, 0]
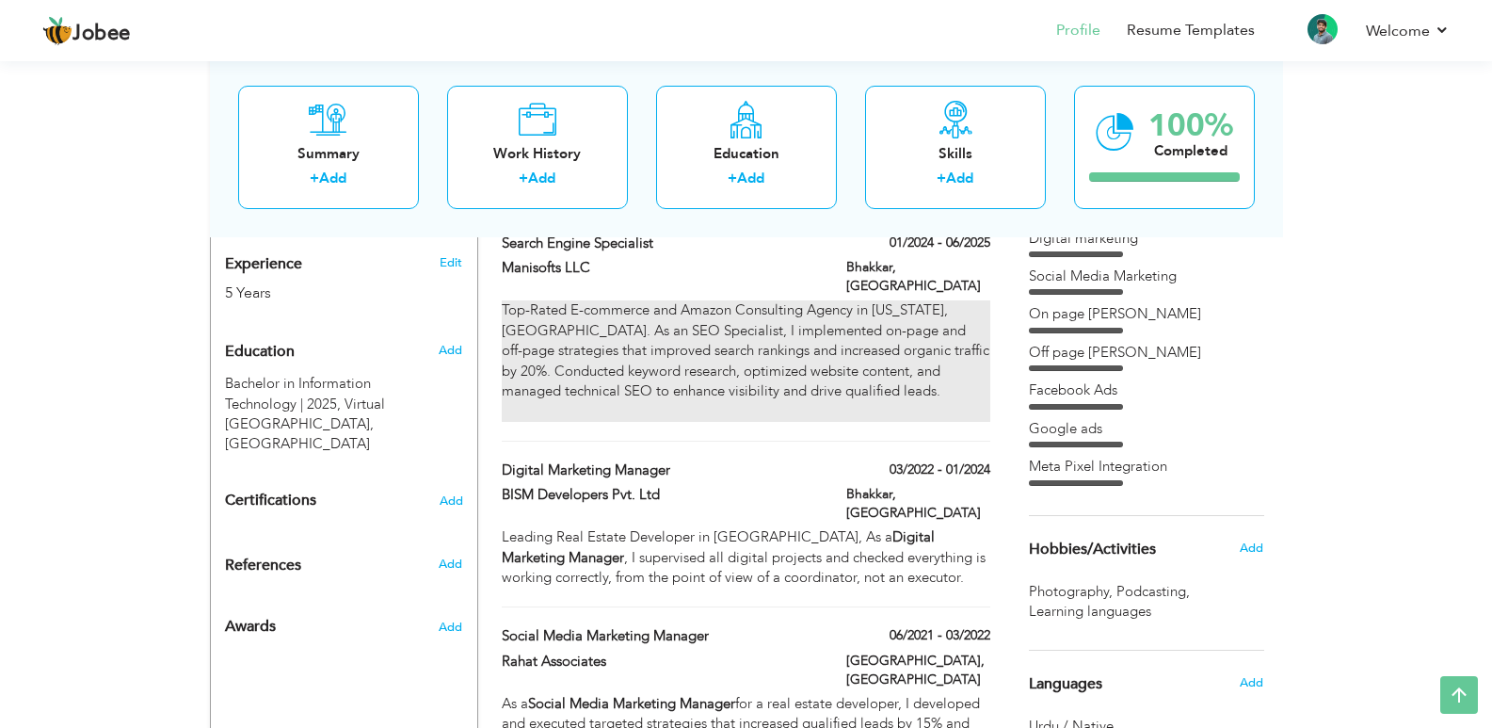
click at [943, 337] on div "Top-Rated E-commerce and Amazon Consulting Agency in New Jersey, USA. As an SEO…" at bounding box center [746, 360] width 488 height 121
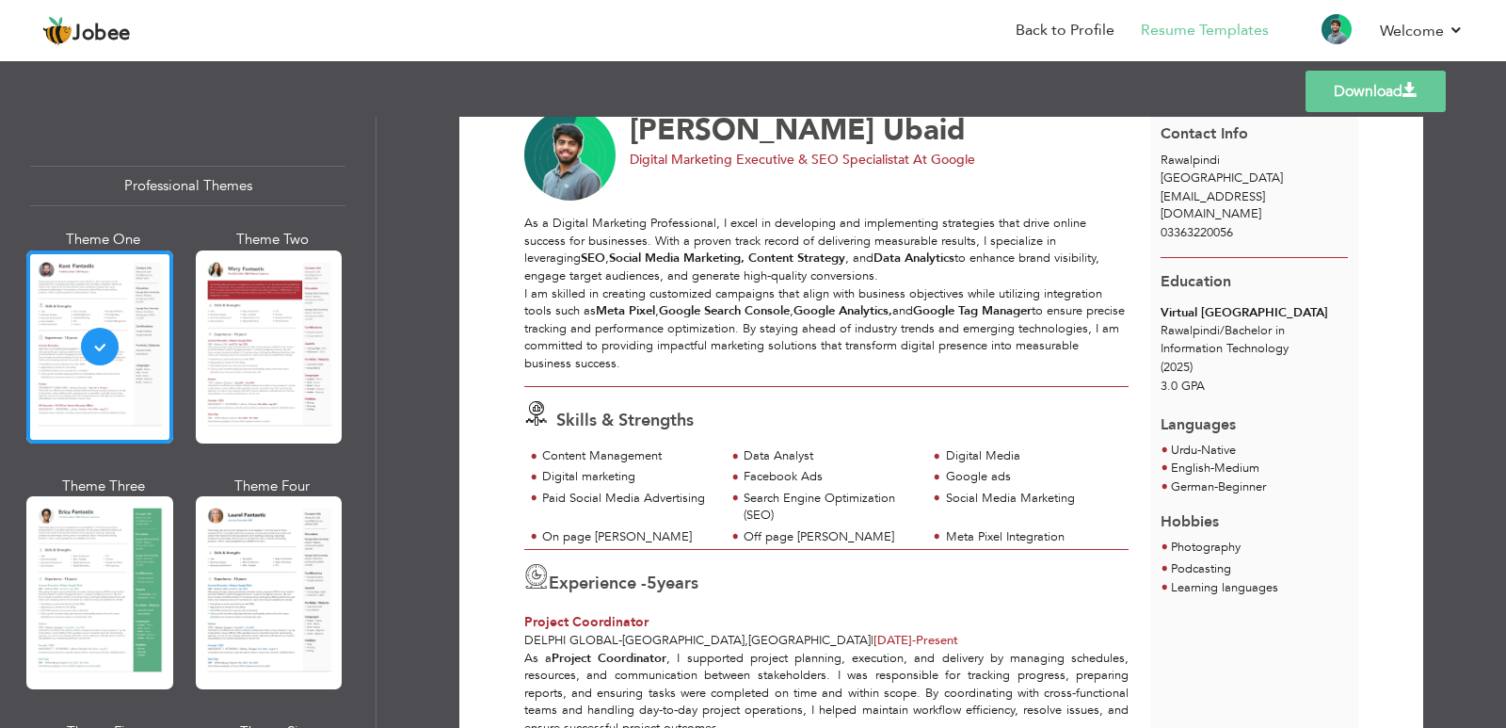
scroll to position [13, 0]
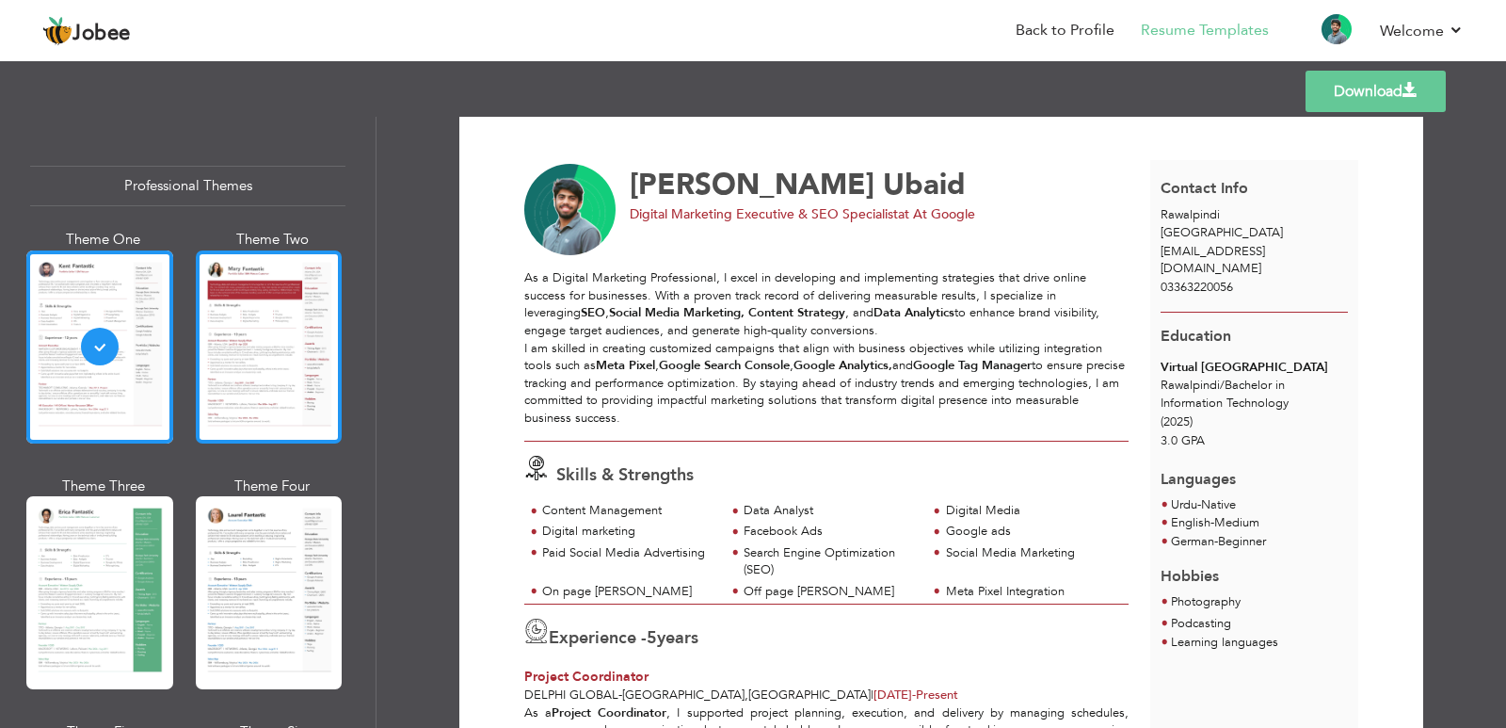
click at [264, 359] on div at bounding box center [269, 346] width 147 height 193
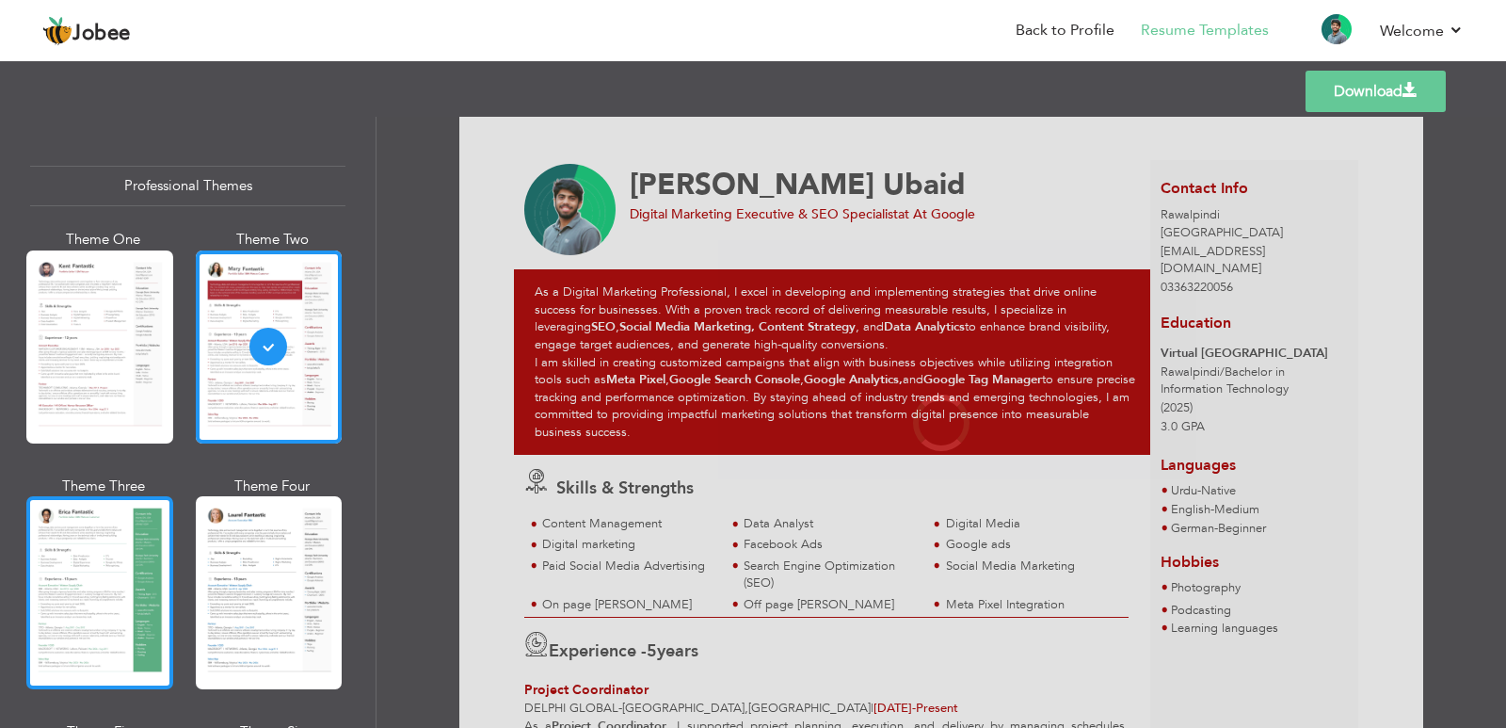
scroll to position [0, 0]
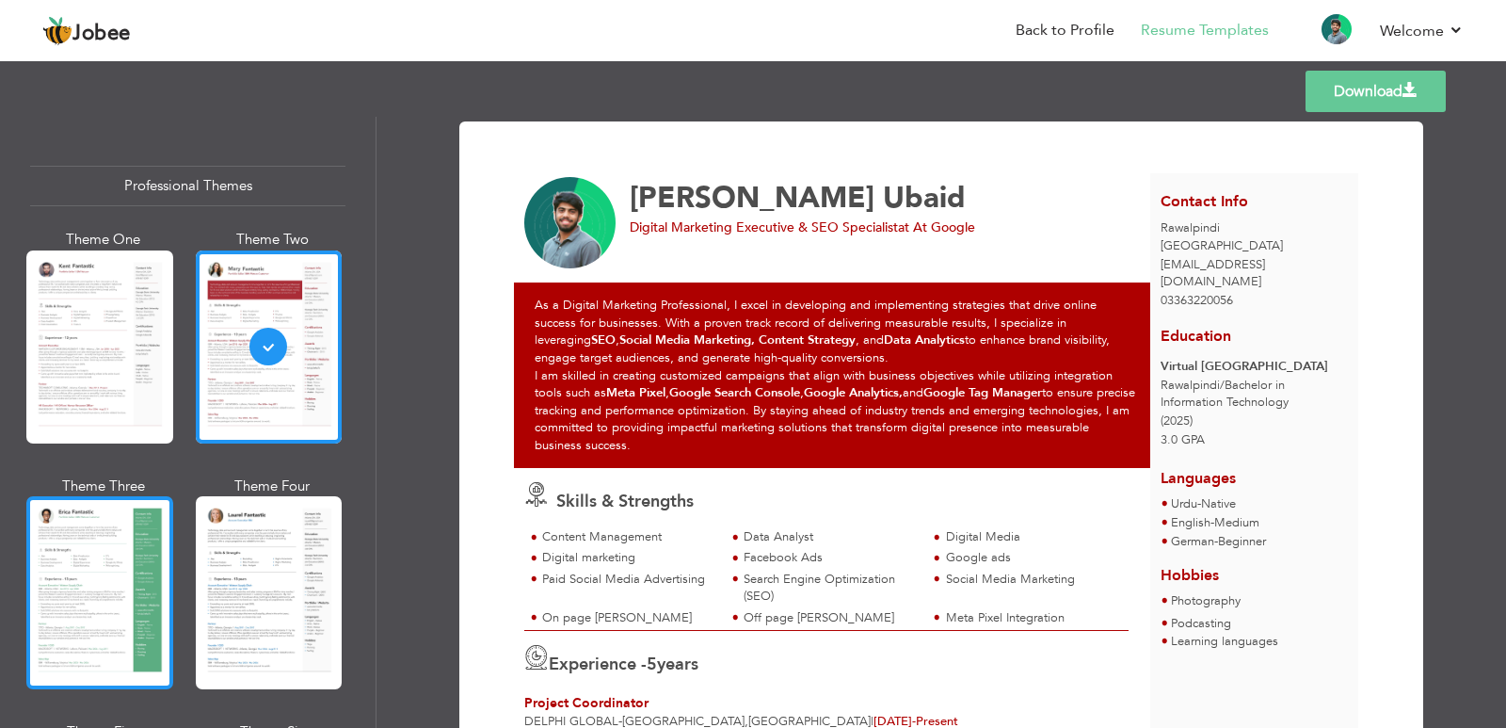
click at [99, 575] on div at bounding box center [99, 592] width 147 height 193
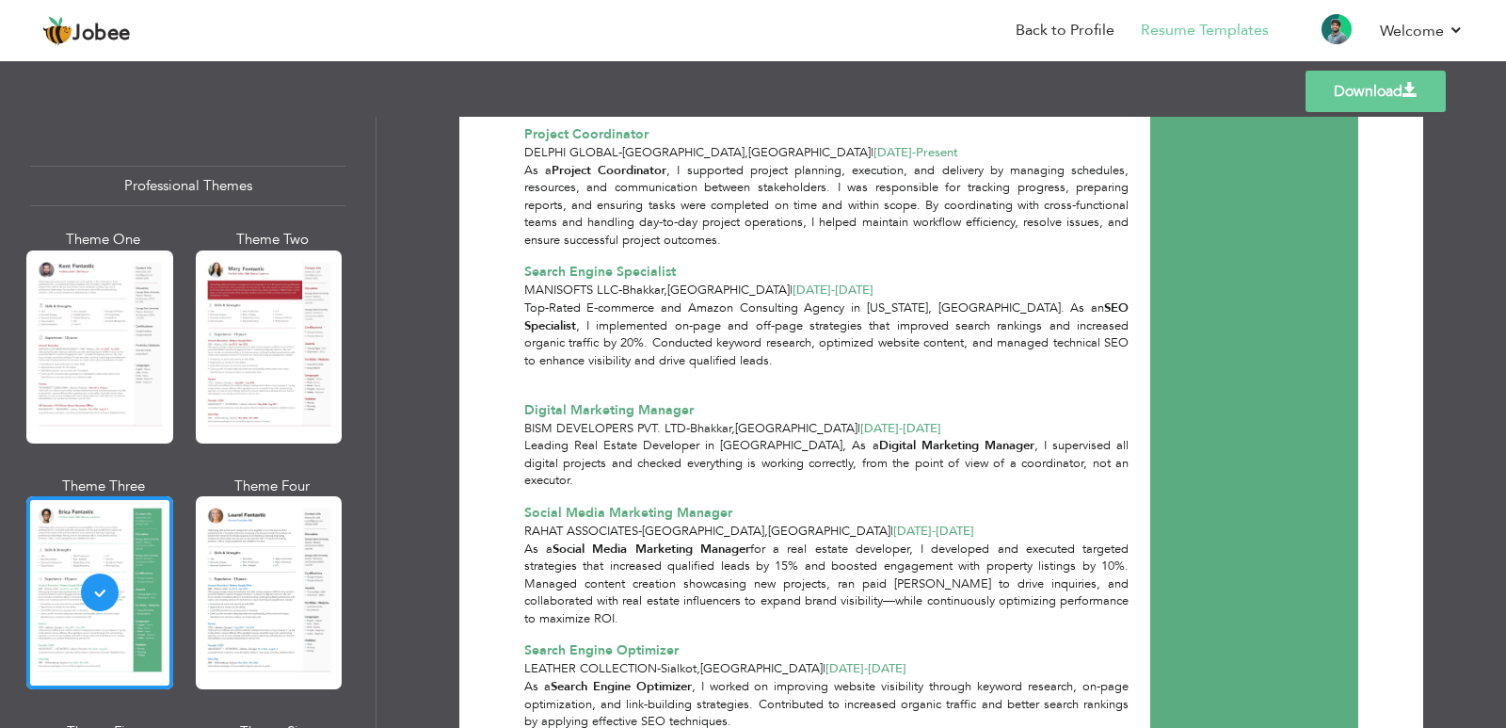
scroll to position [19, 0]
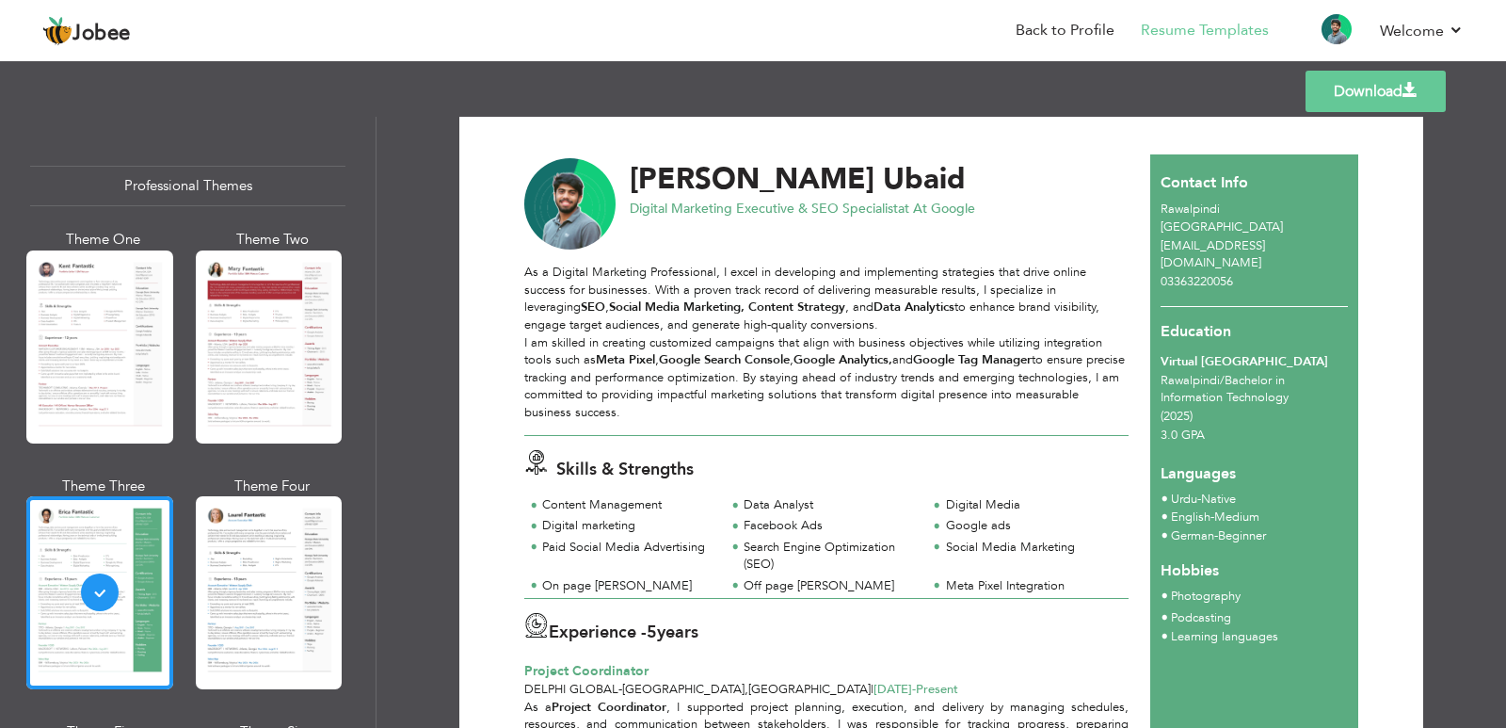
click at [1334, 77] on link "Download" at bounding box center [1376, 91] width 140 height 41
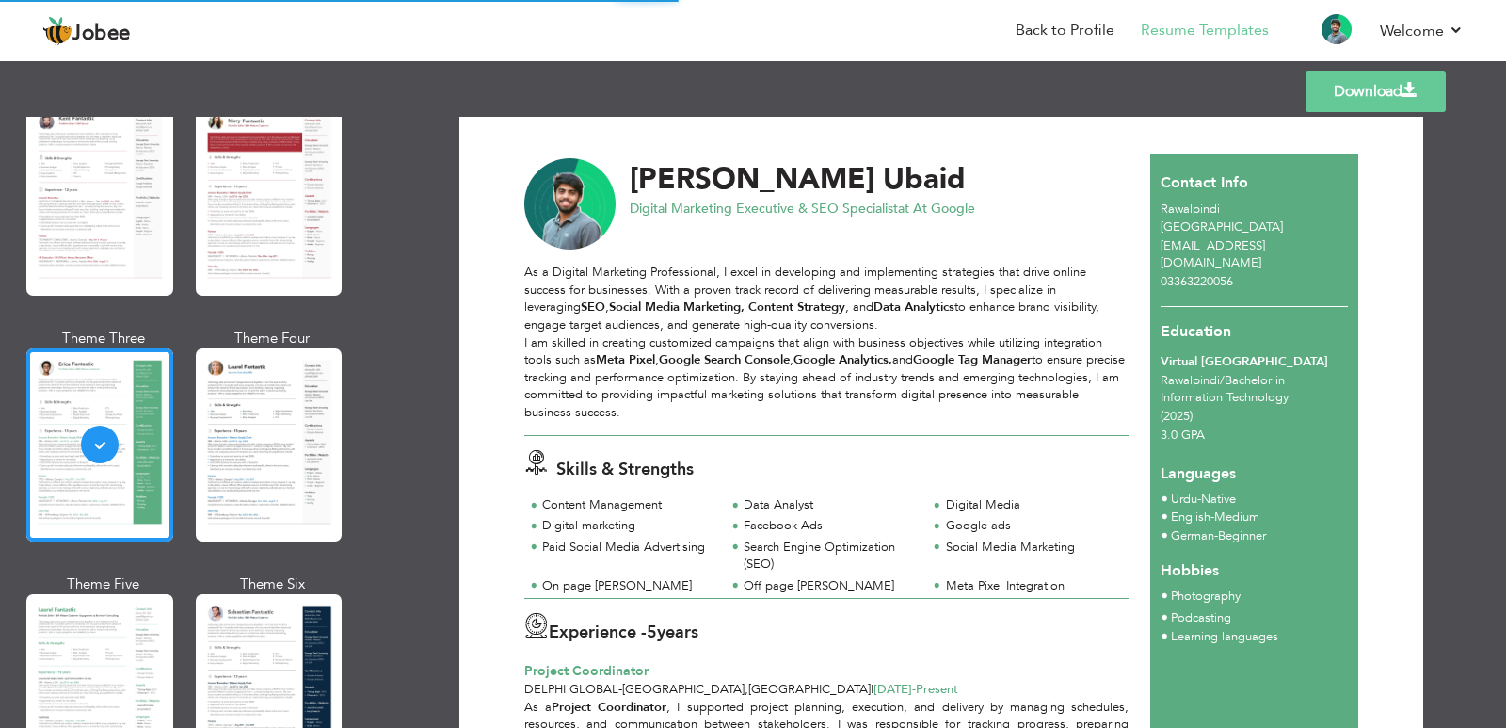
scroll to position [196, 0]
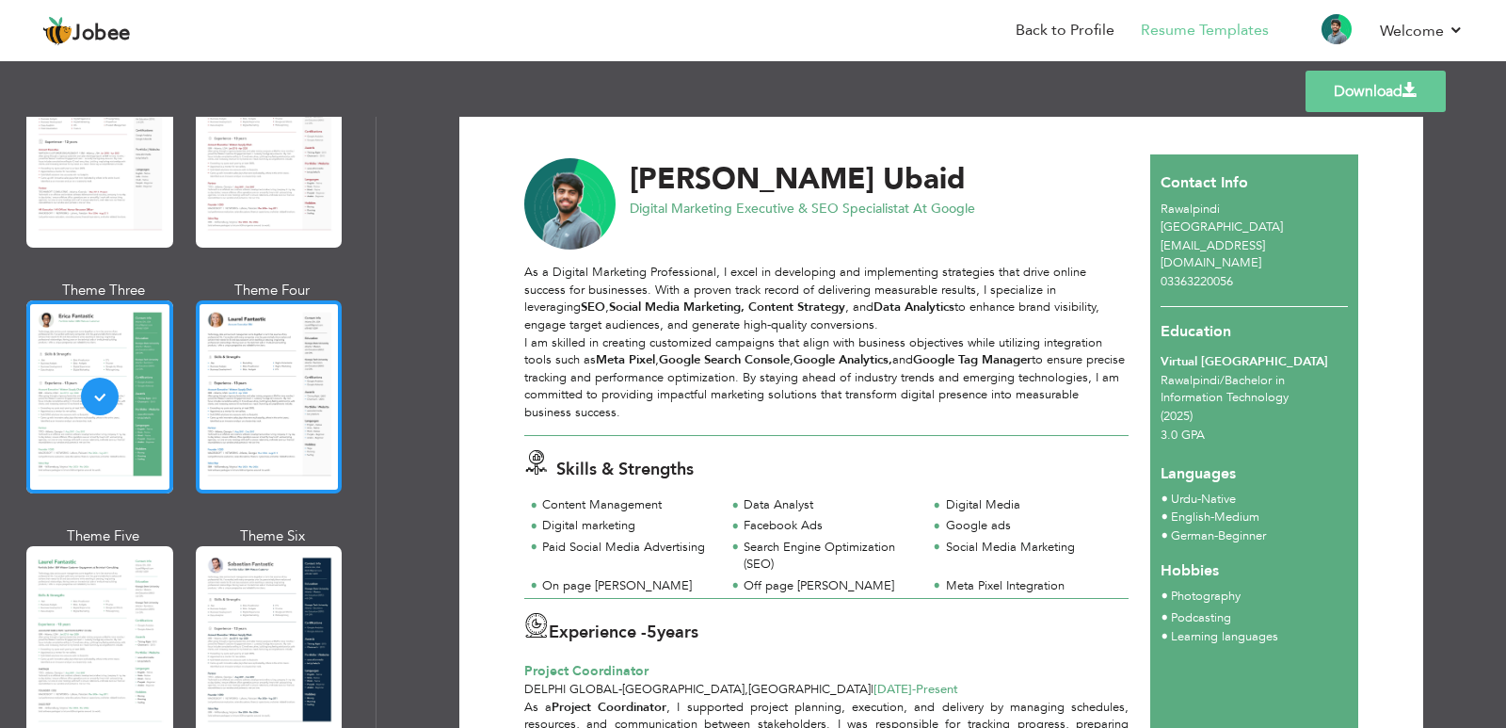
click at [305, 322] on div at bounding box center [269, 396] width 147 height 193
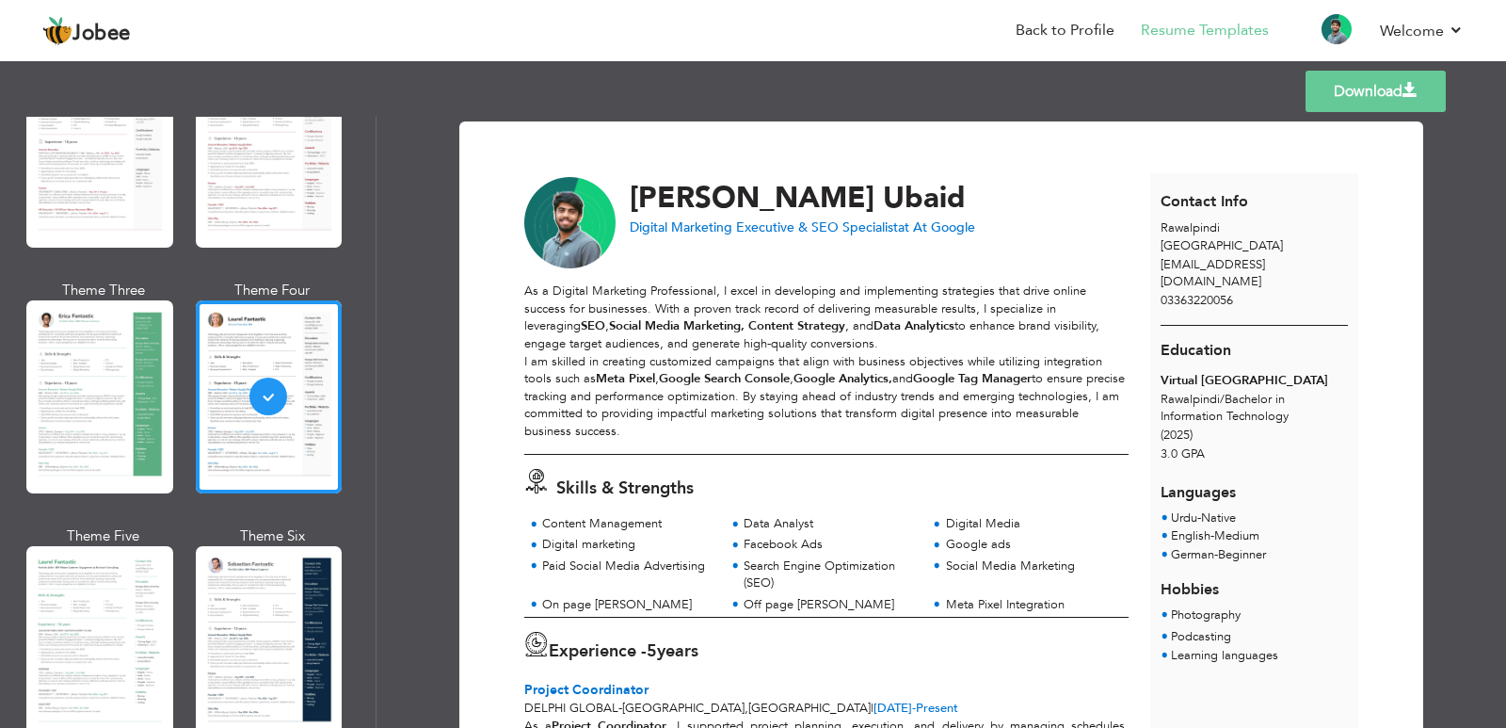
scroll to position [413, 0]
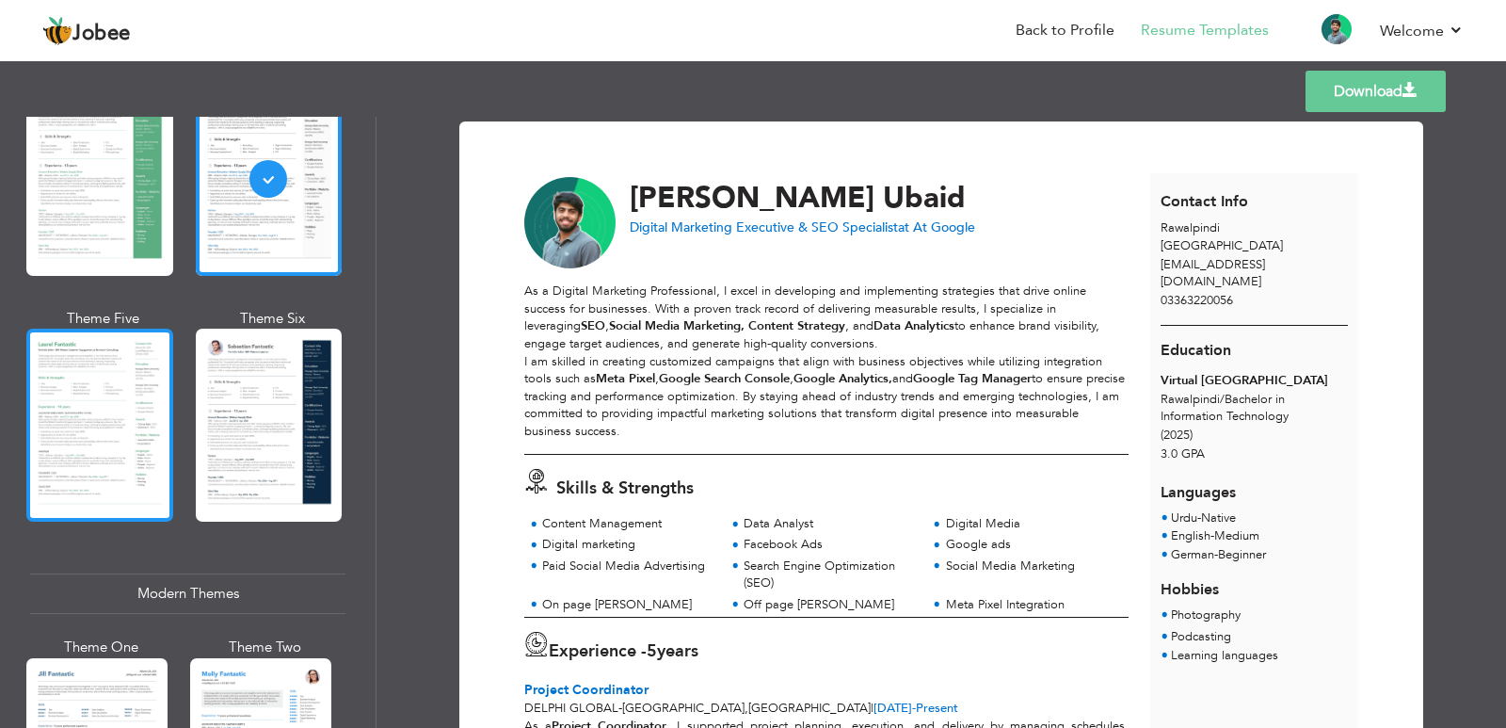
click at [45, 401] on div at bounding box center [99, 425] width 147 height 193
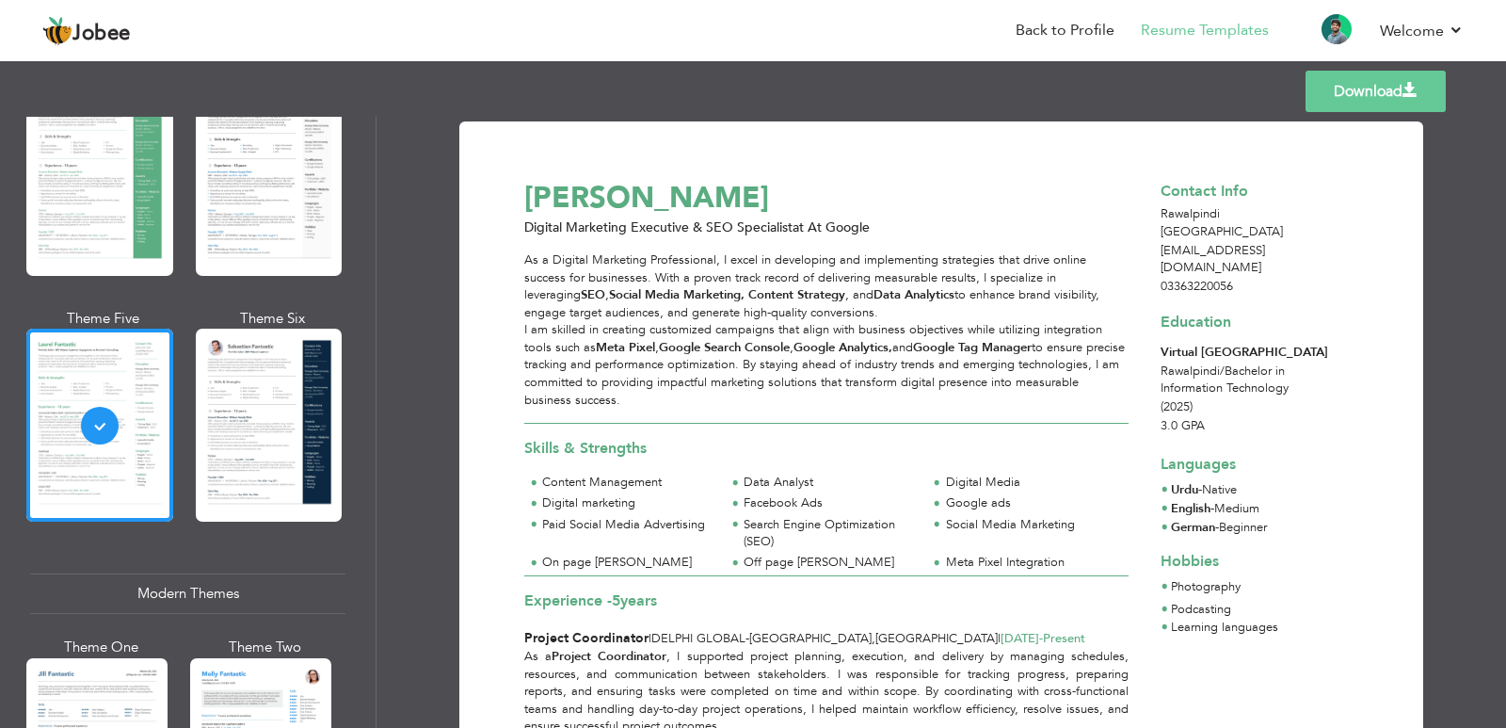
scroll to position [508, 0]
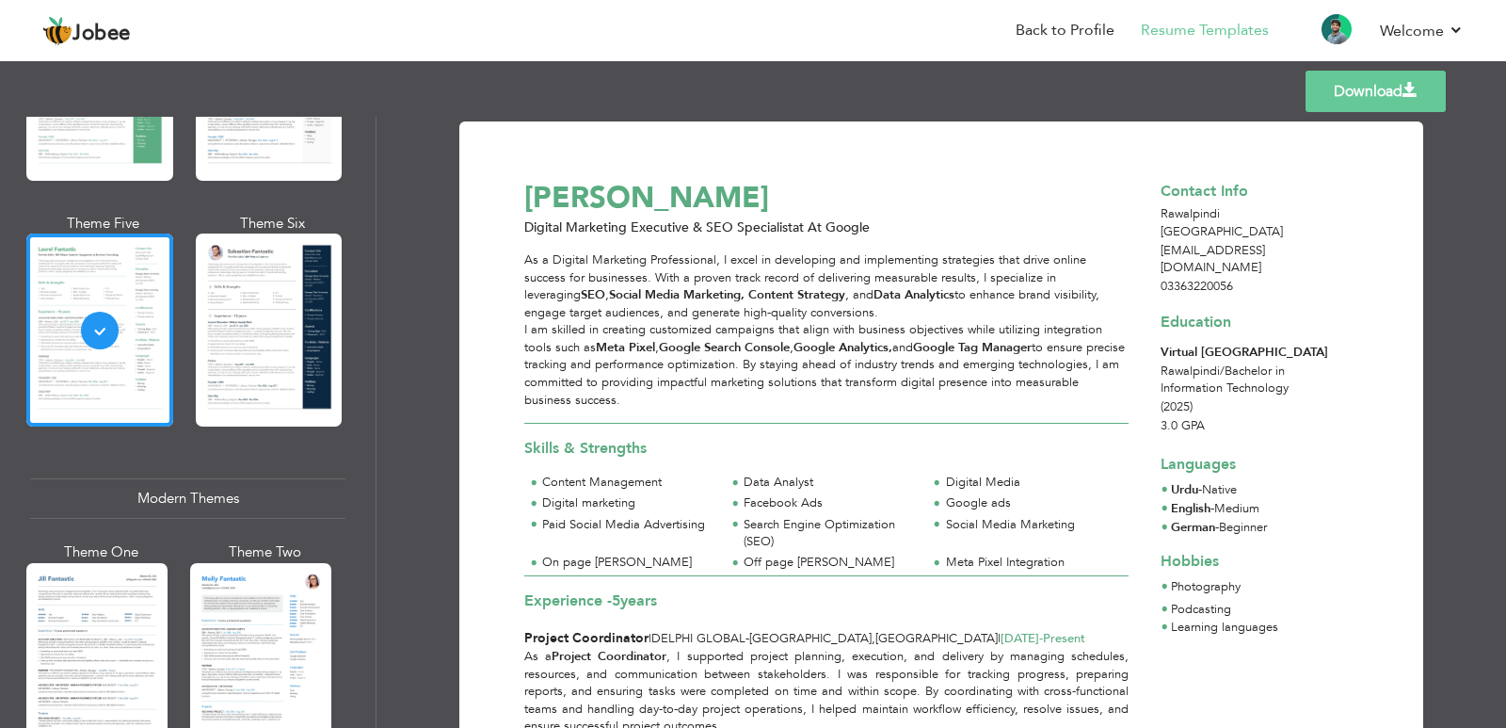
click at [1359, 90] on link "Download" at bounding box center [1376, 91] width 140 height 41
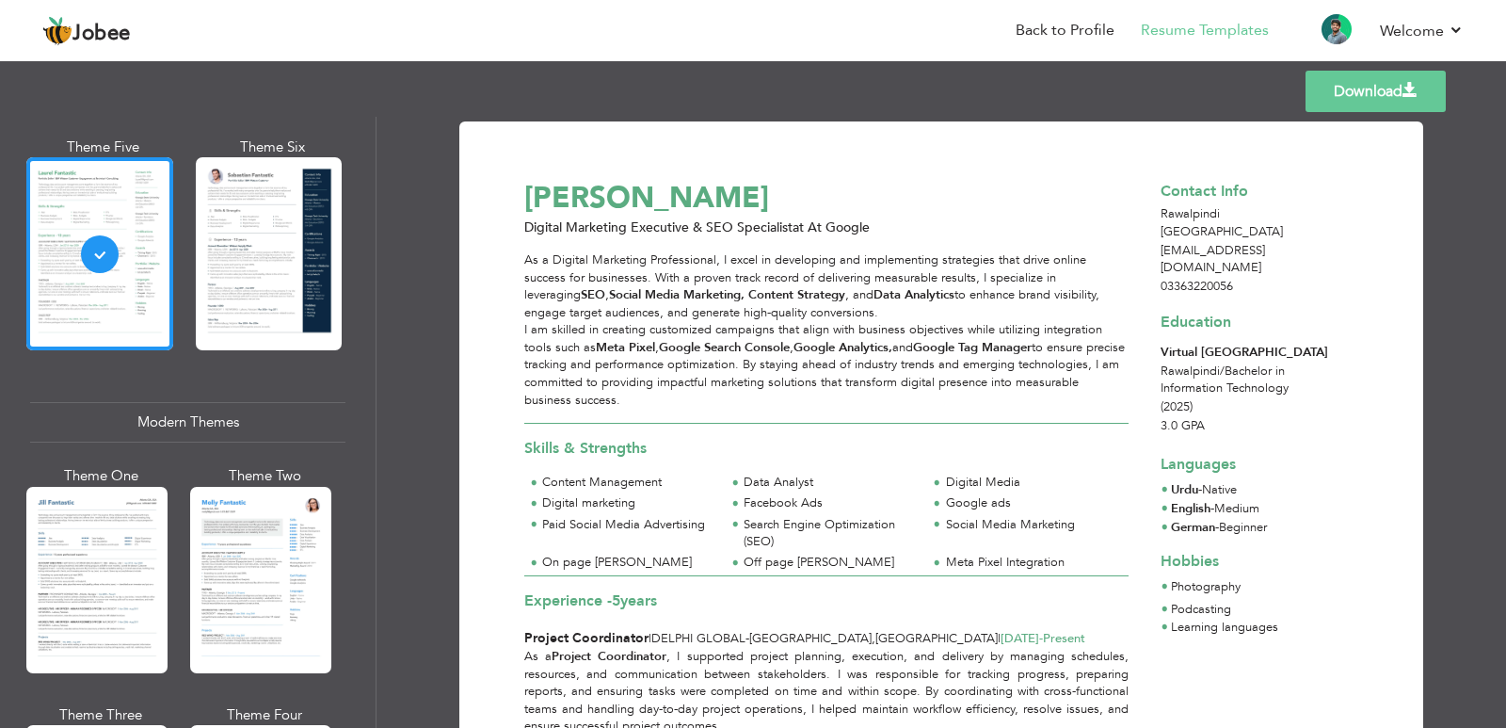
scroll to position [573, 0]
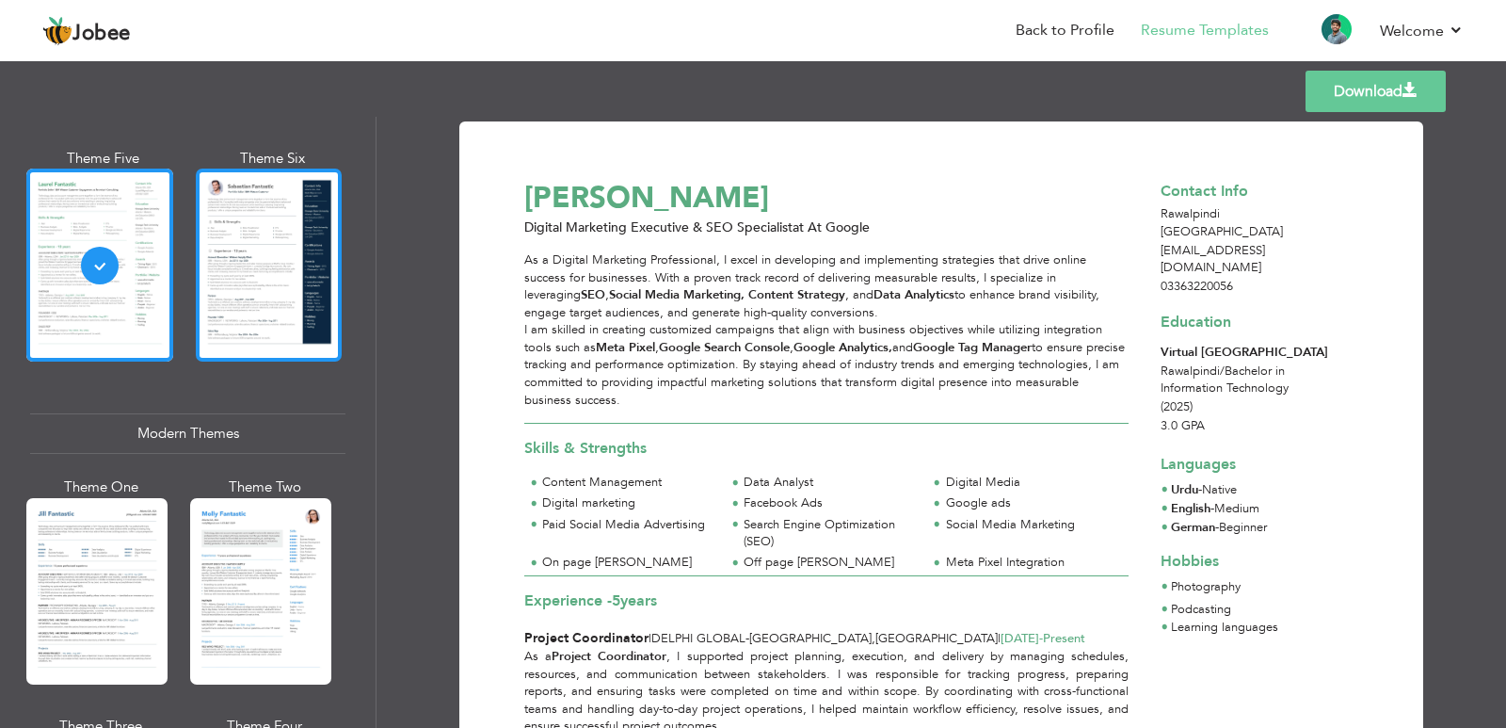
click at [257, 288] on div at bounding box center [269, 265] width 147 height 193
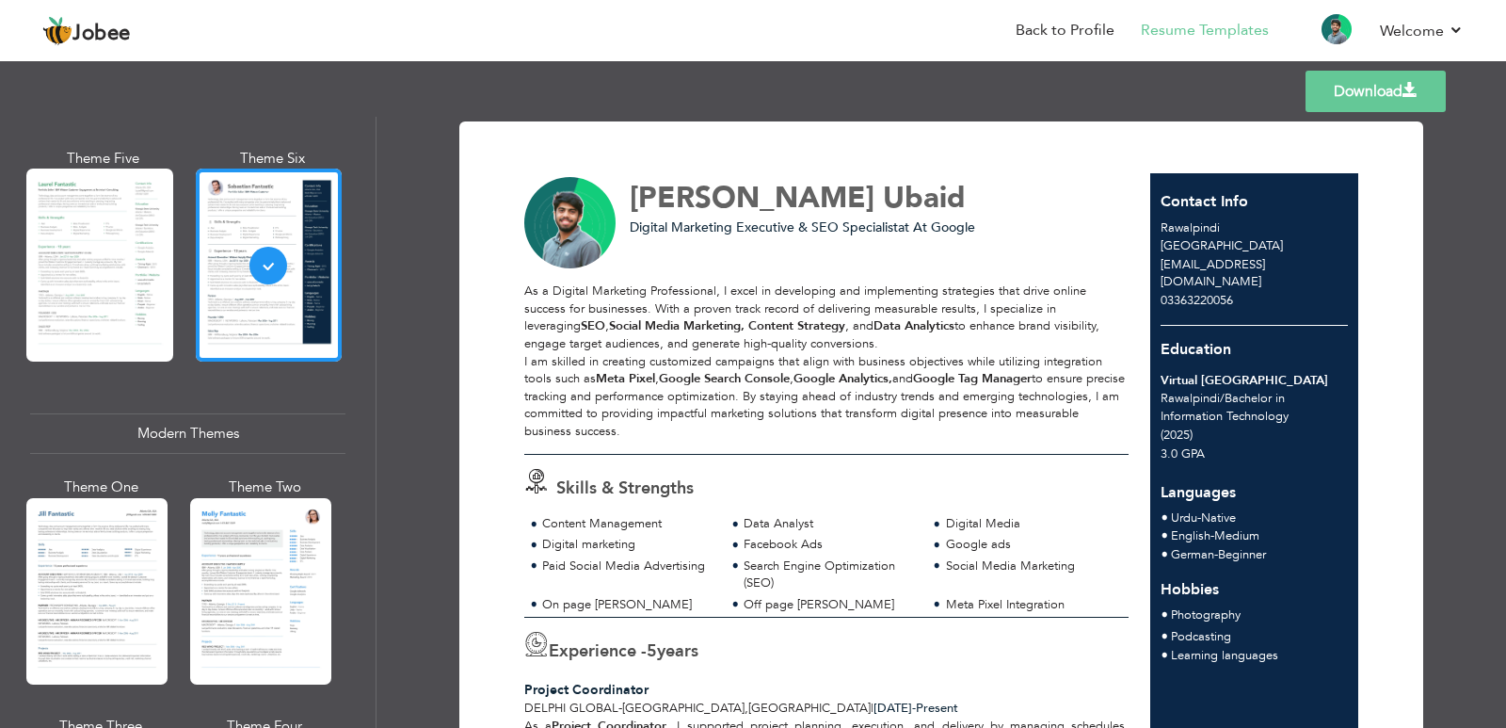
drag, startPoint x: 368, startPoint y: 279, endPoint x: 367, endPoint y: 313, distance: 33.9
click at [367, 313] on div "Professional Themes Theme One Theme Two Theme Three Theme Six" at bounding box center [188, 422] width 376 height 611
click at [367, 296] on div "Professional Themes Theme One Theme Two Theme Three Theme Six" at bounding box center [188, 422] width 376 height 611
click at [108, 565] on div at bounding box center [96, 591] width 141 height 186
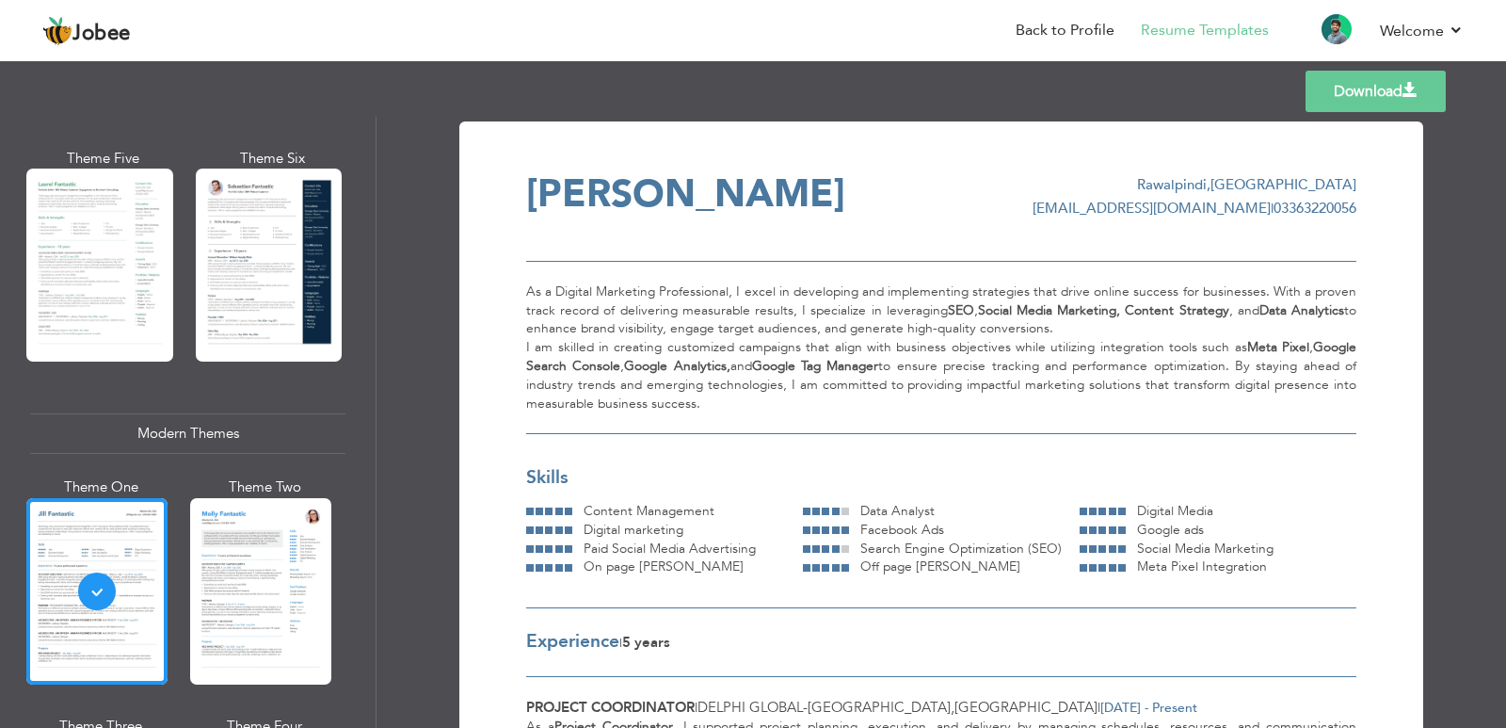
click at [1323, 102] on link "Download" at bounding box center [1376, 91] width 140 height 41
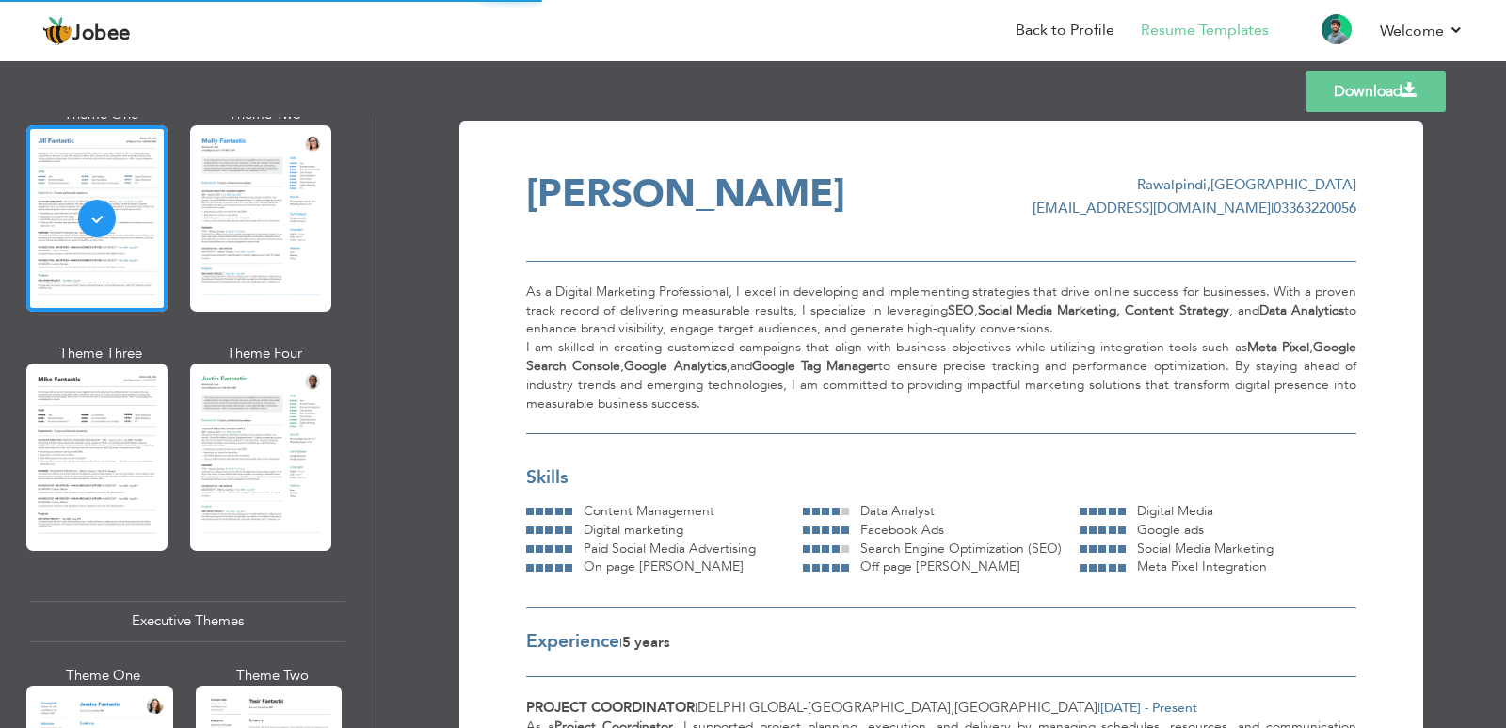
scroll to position [999, 0]
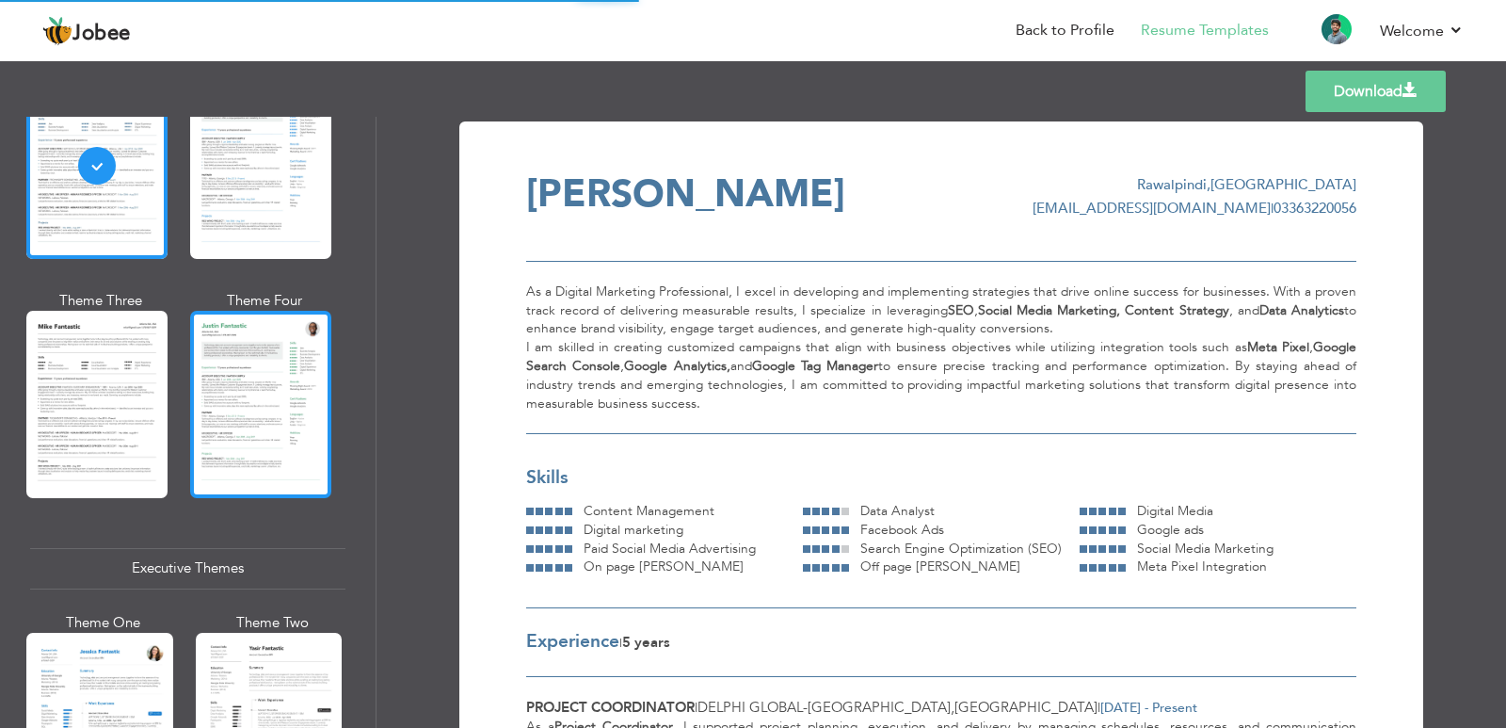
click at [265, 382] on div at bounding box center [260, 404] width 141 height 186
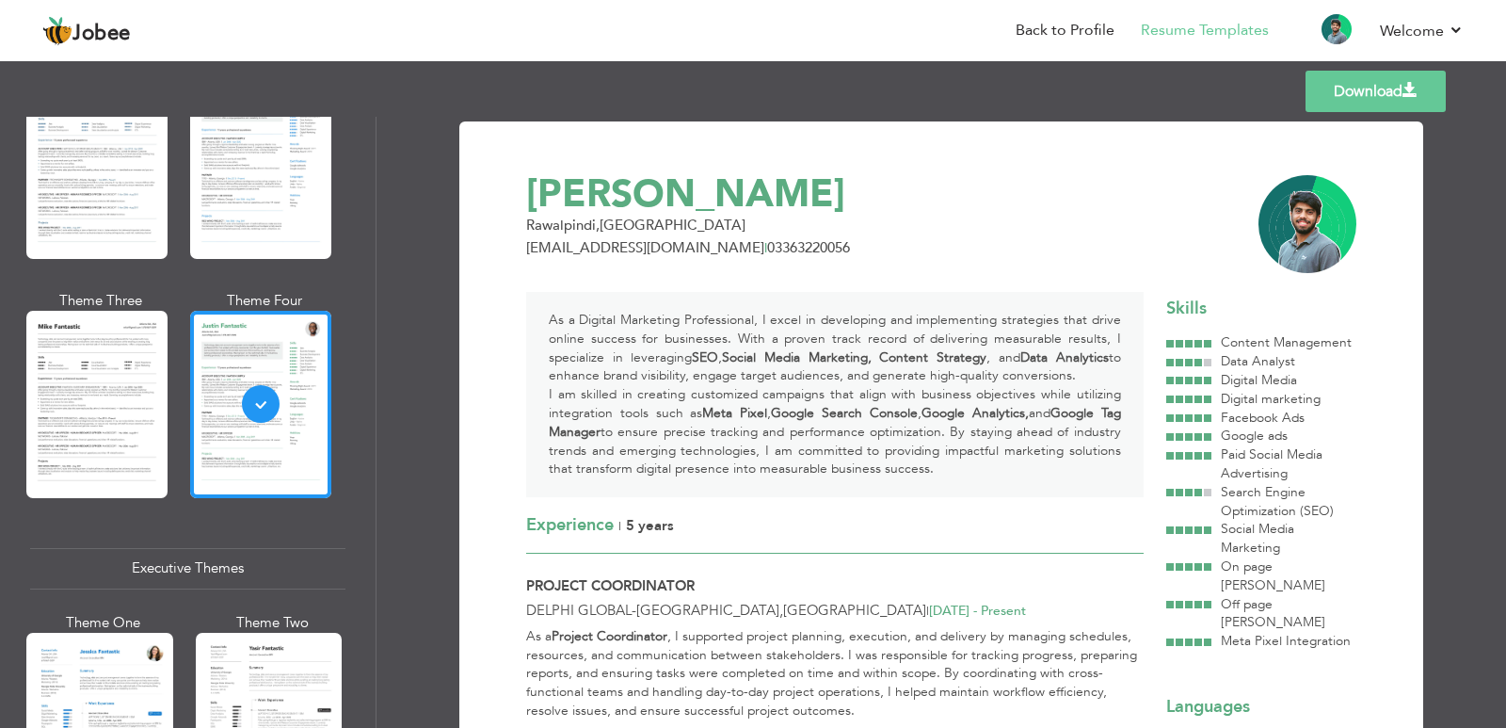
click at [1467, 179] on div "Download [PERSON_NAME] [GEOGRAPHIC_DATA] , [GEOGRAPHIC_DATA] [EMAIL_ADDRESS][DO…" at bounding box center [942, 422] width 1130 height 611
click at [1395, 100] on link "Download" at bounding box center [1376, 91] width 140 height 41
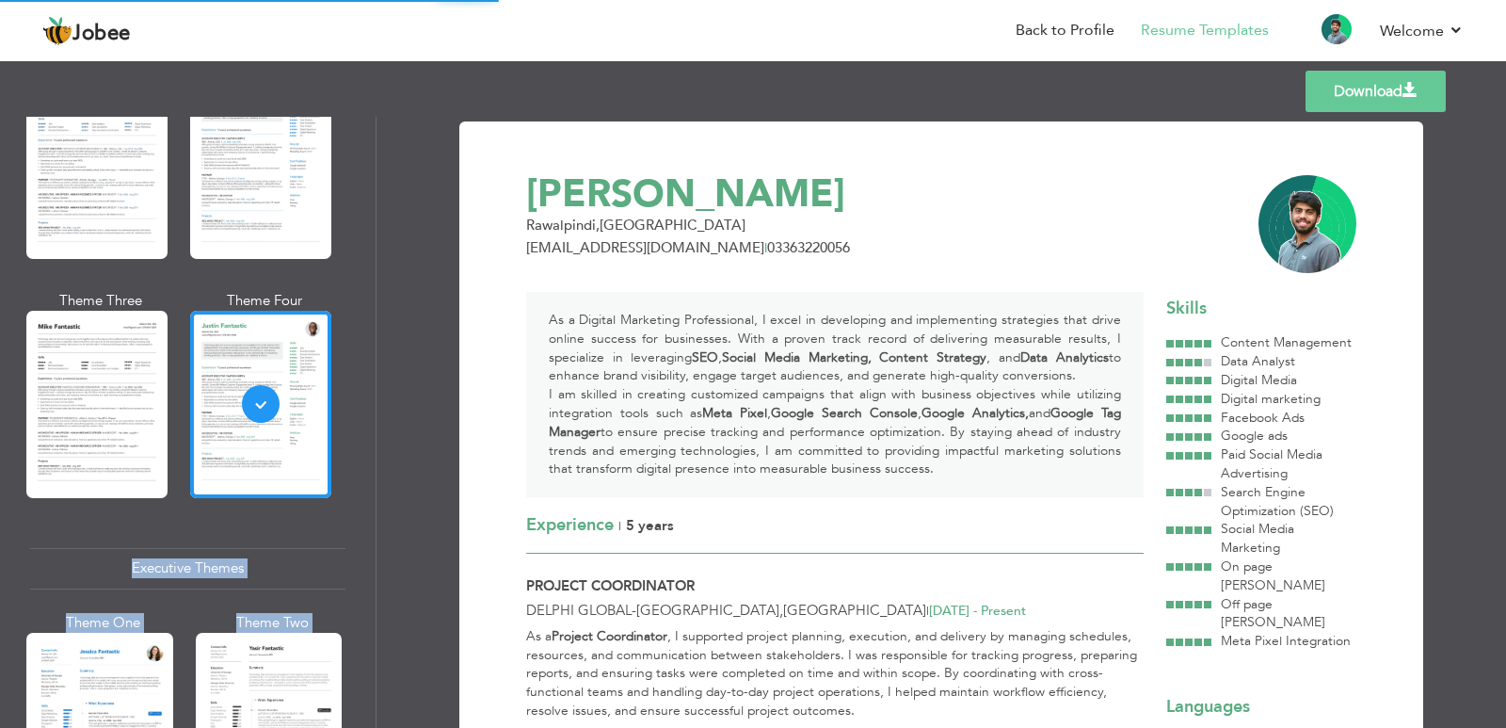
drag, startPoint x: 377, startPoint y: 352, endPoint x: 367, endPoint y: 397, distance: 46.2
click at [367, 397] on div "Professional Themes Theme One Theme Two Theme Three Theme Four" at bounding box center [753, 422] width 1506 height 611
click at [408, 378] on div "Download [PERSON_NAME] [GEOGRAPHIC_DATA] , [GEOGRAPHIC_DATA] [EMAIL_ADDRESS][DO…" at bounding box center [942, 422] width 1130 height 611
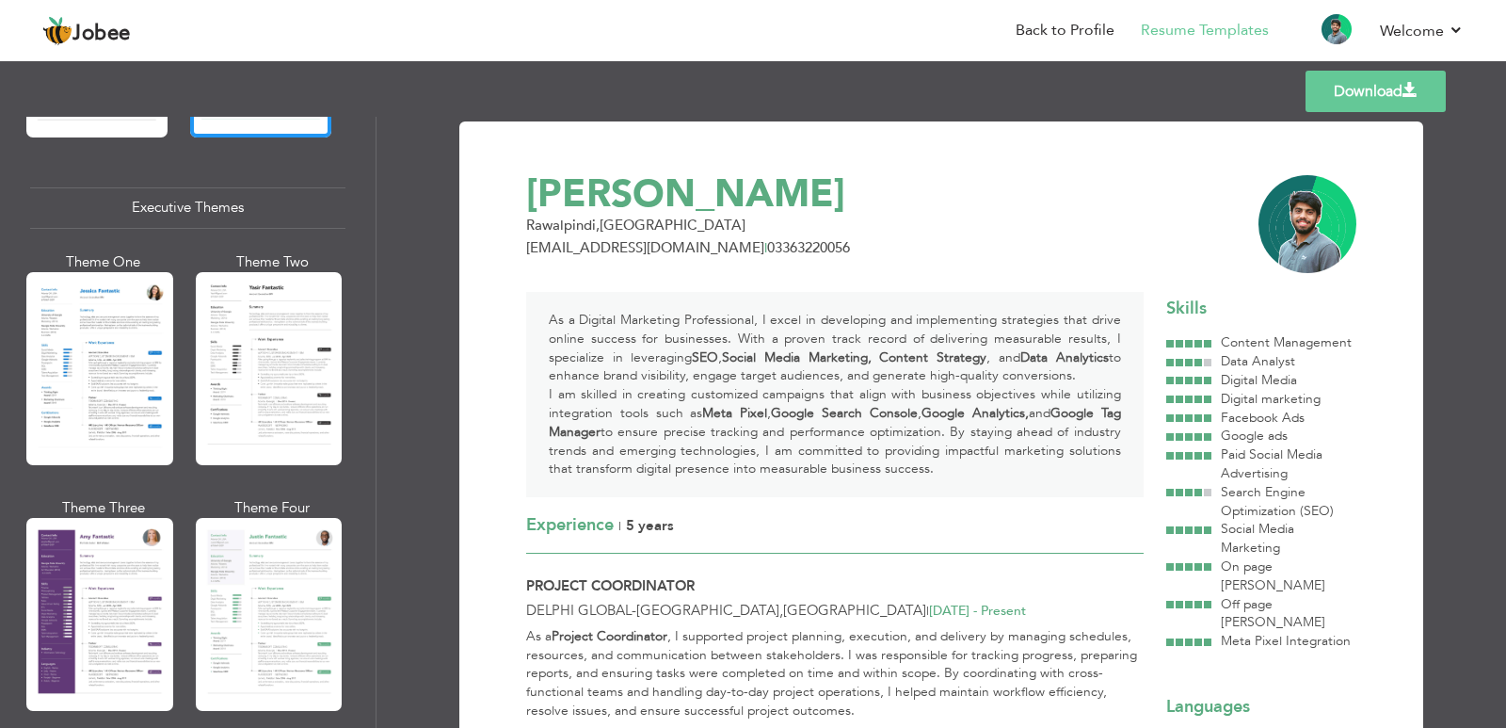
scroll to position [1507, 0]
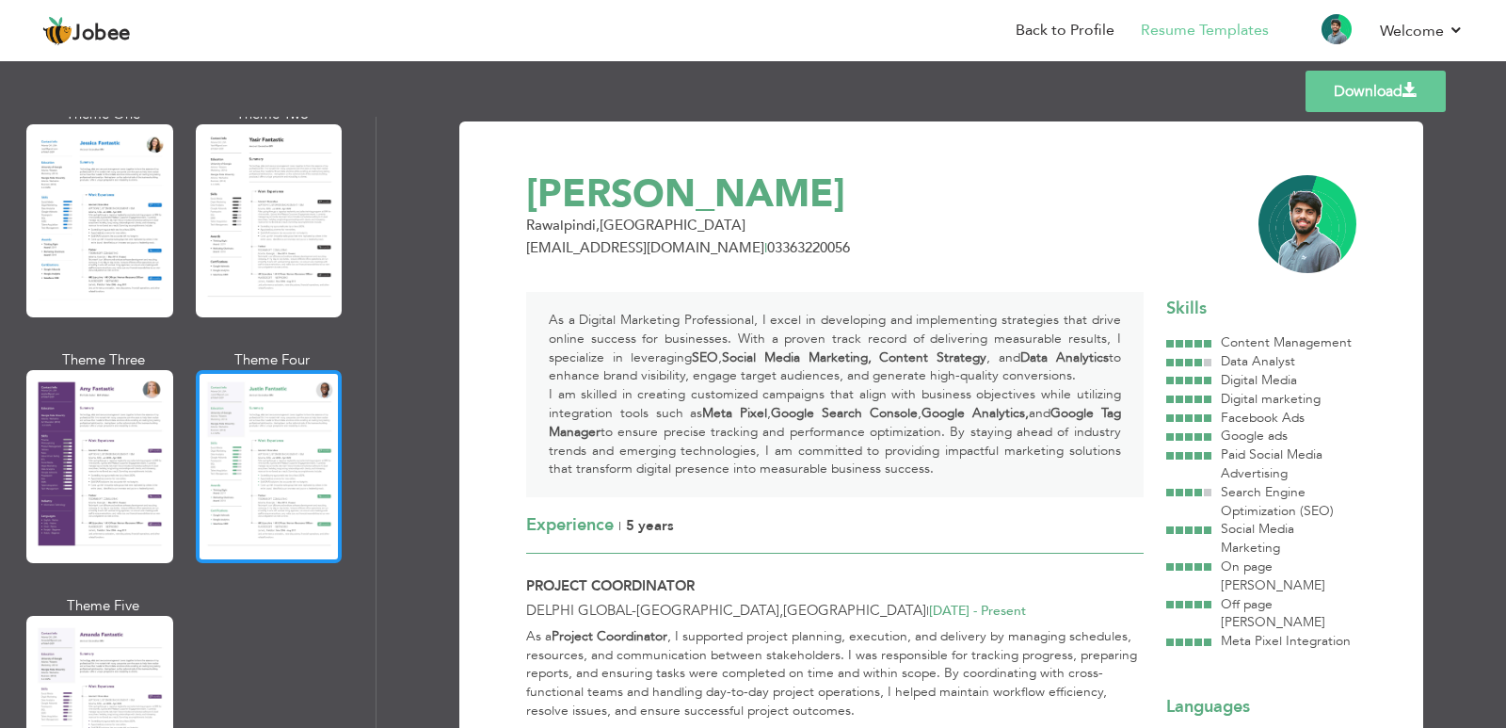
click at [281, 449] on div at bounding box center [269, 466] width 147 height 193
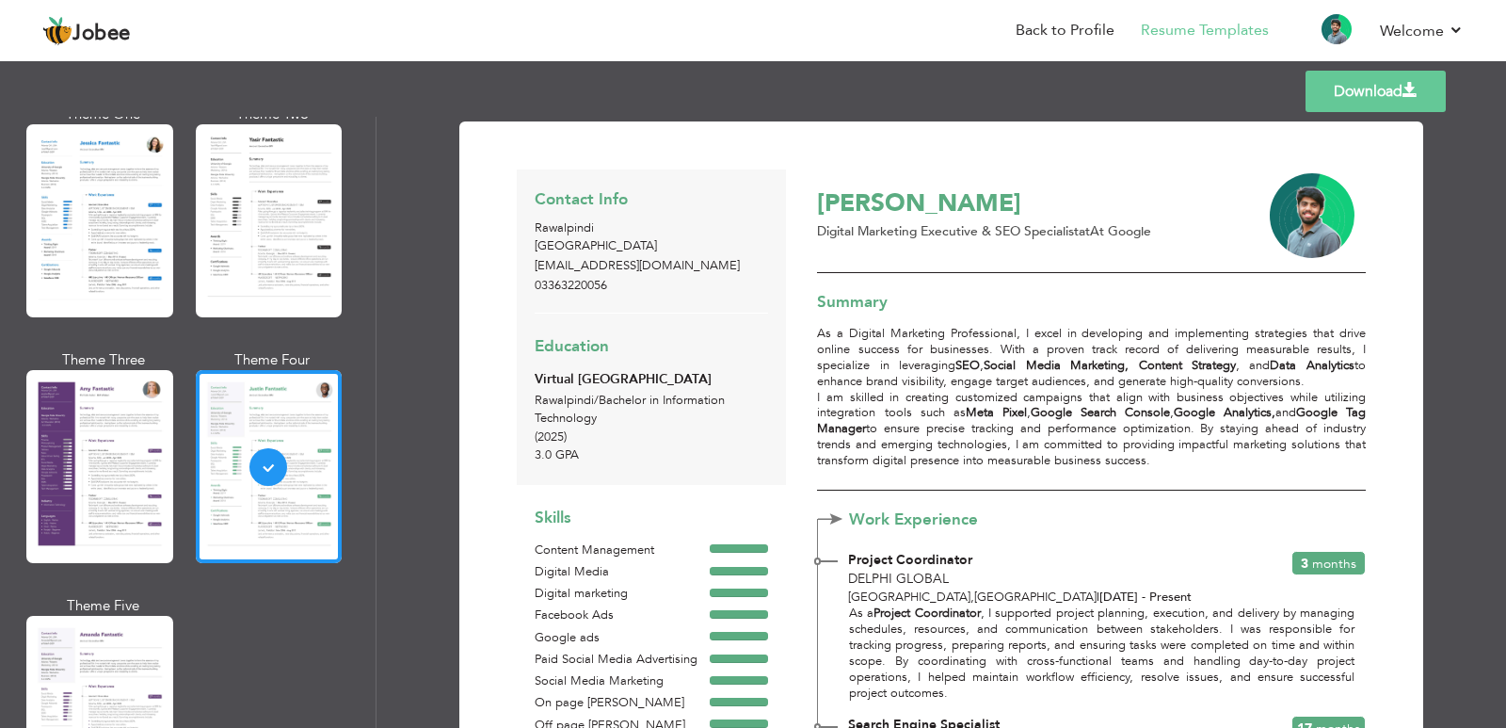
click at [1386, 96] on link "Download" at bounding box center [1376, 91] width 140 height 41
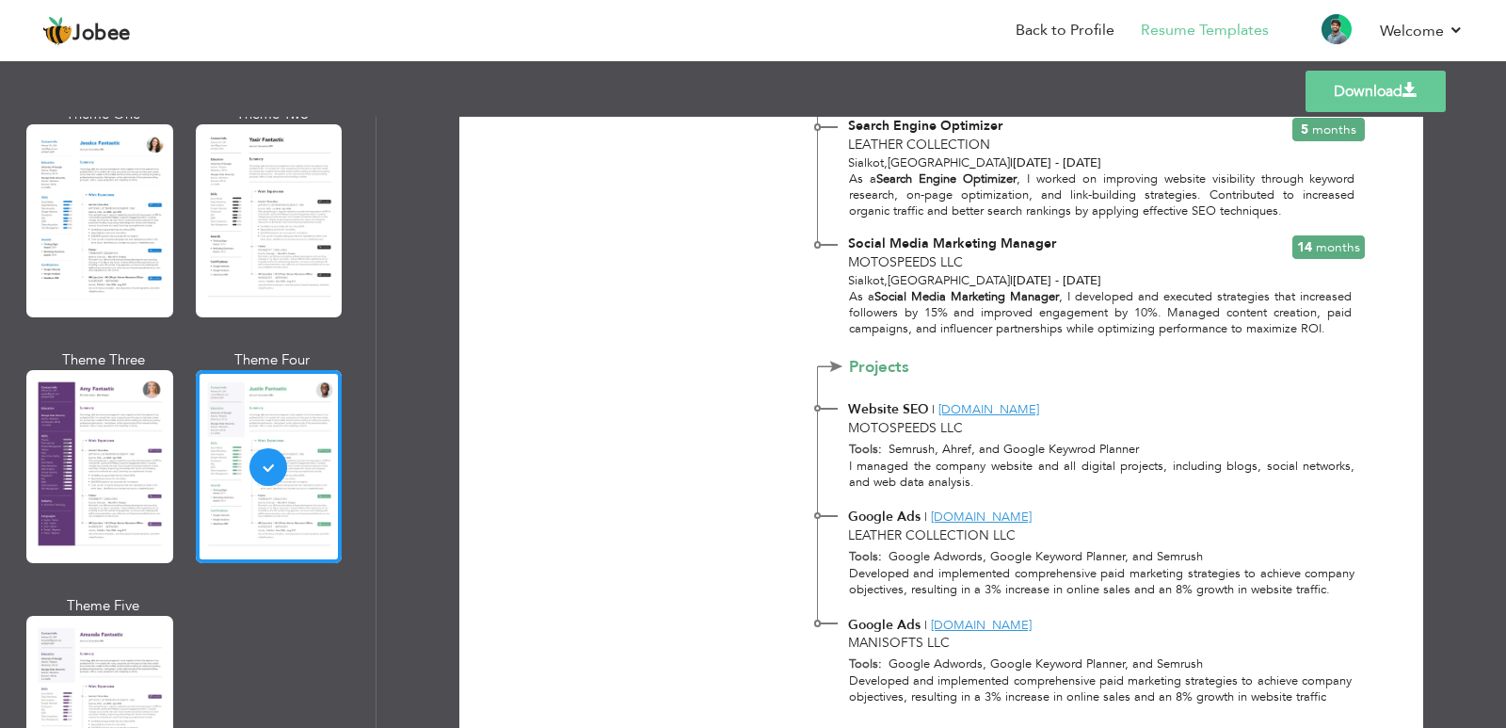
scroll to position [1102, 0]
